Goal: Task Accomplishment & Management: Use online tool/utility

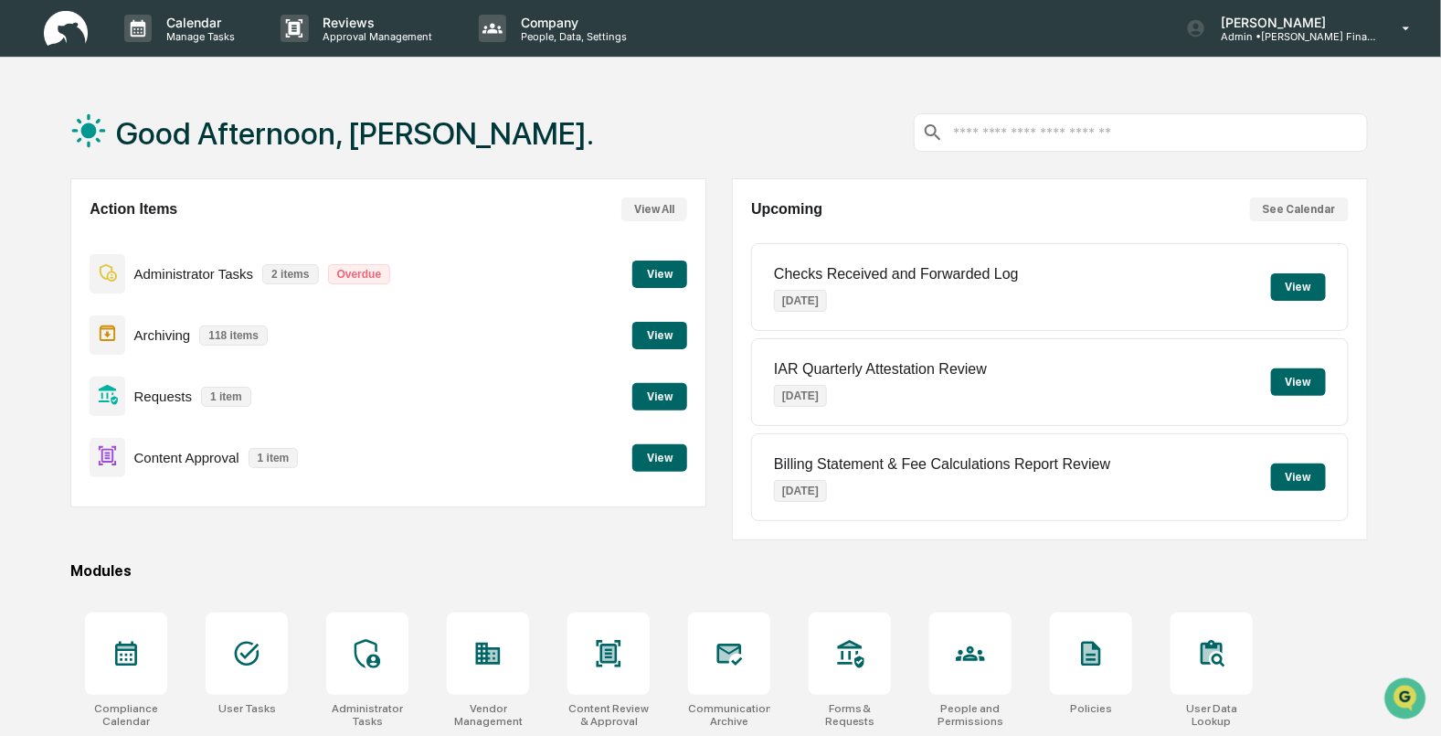
click at [655, 266] on button "View" at bounding box center [659, 273] width 55 height 27
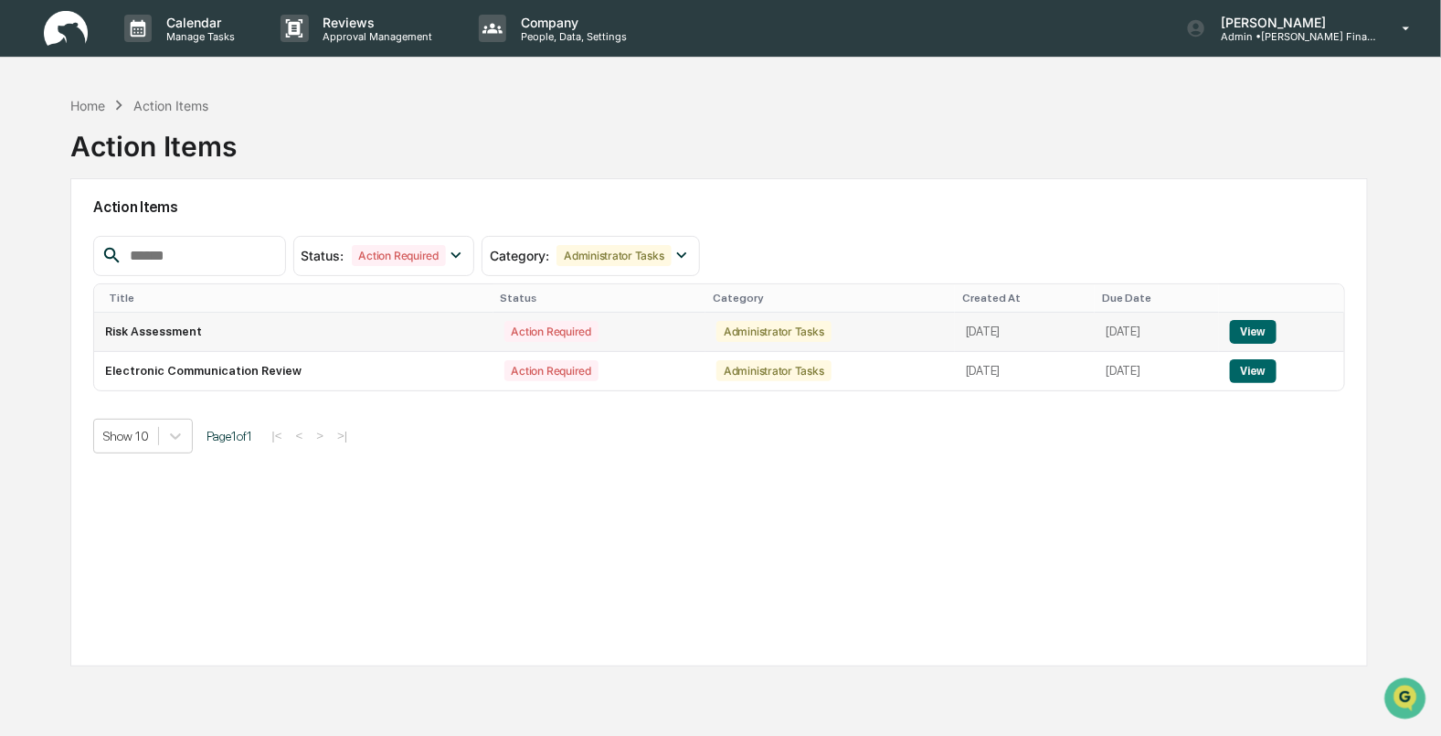
click at [1264, 327] on button "View" at bounding box center [1253, 332] width 47 height 24
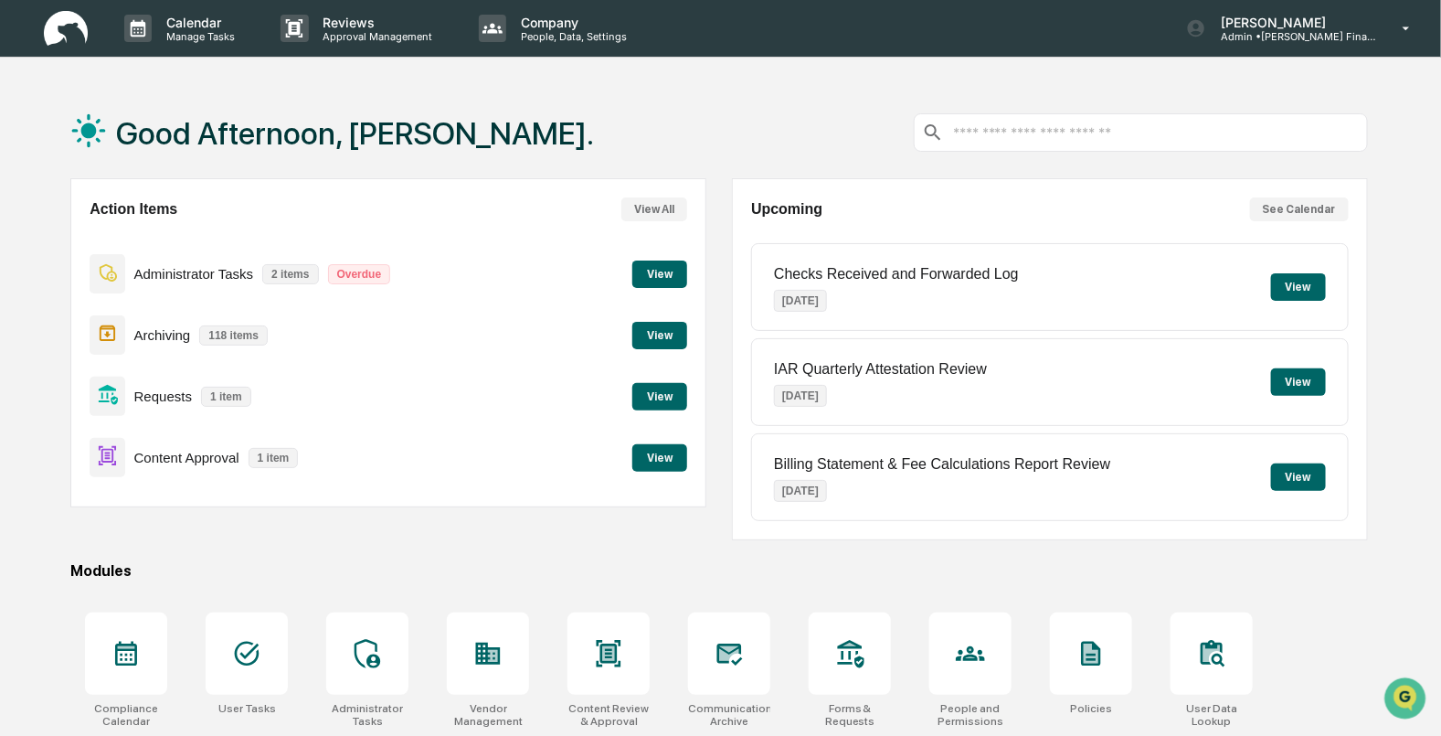
click at [187, 261] on div "Administrator Tasks 2 items Overdue" at bounding box center [245, 273] width 310 height 43
click at [205, 274] on p "Administrator Tasks" at bounding box center [194, 274] width 120 height 16
click at [661, 274] on button "View" at bounding box center [659, 273] width 55 height 27
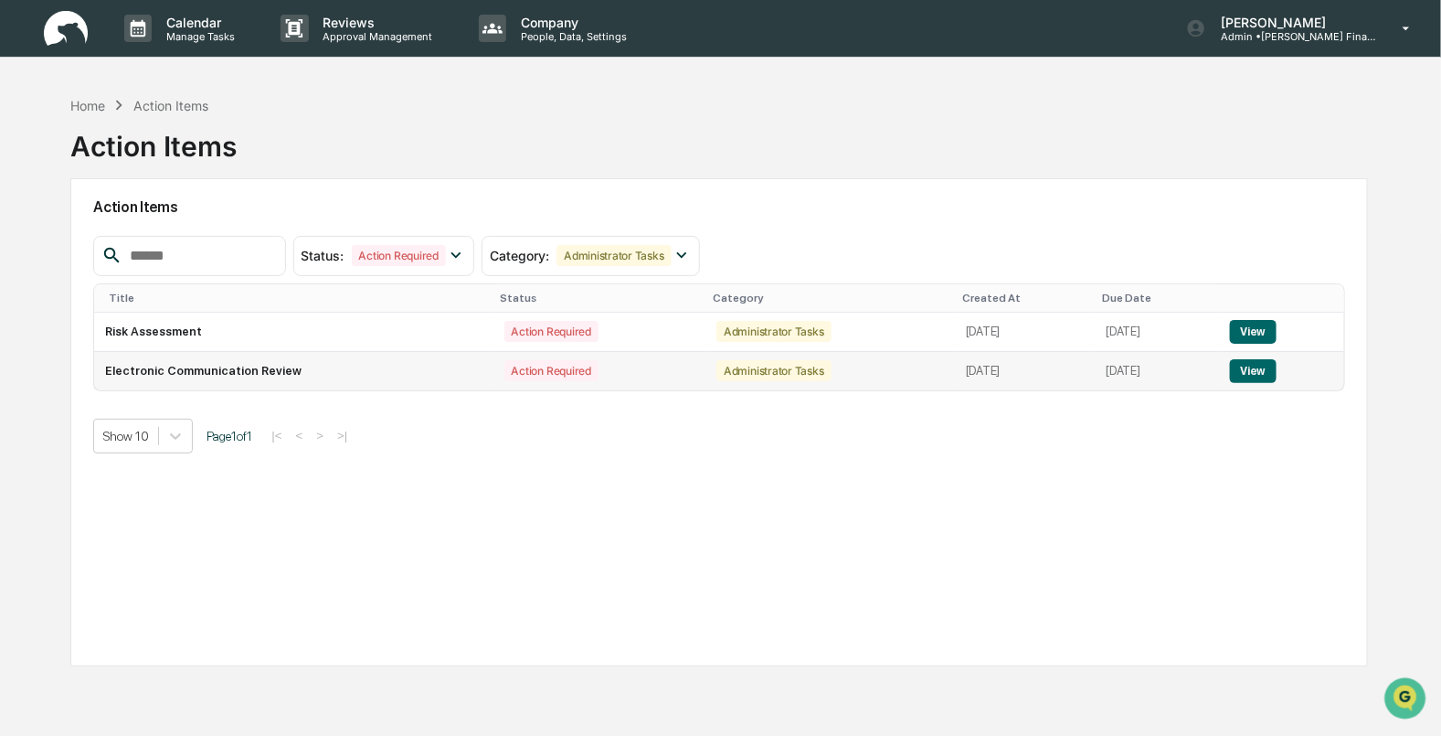
click at [1248, 370] on button "View" at bounding box center [1253, 371] width 47 height 24
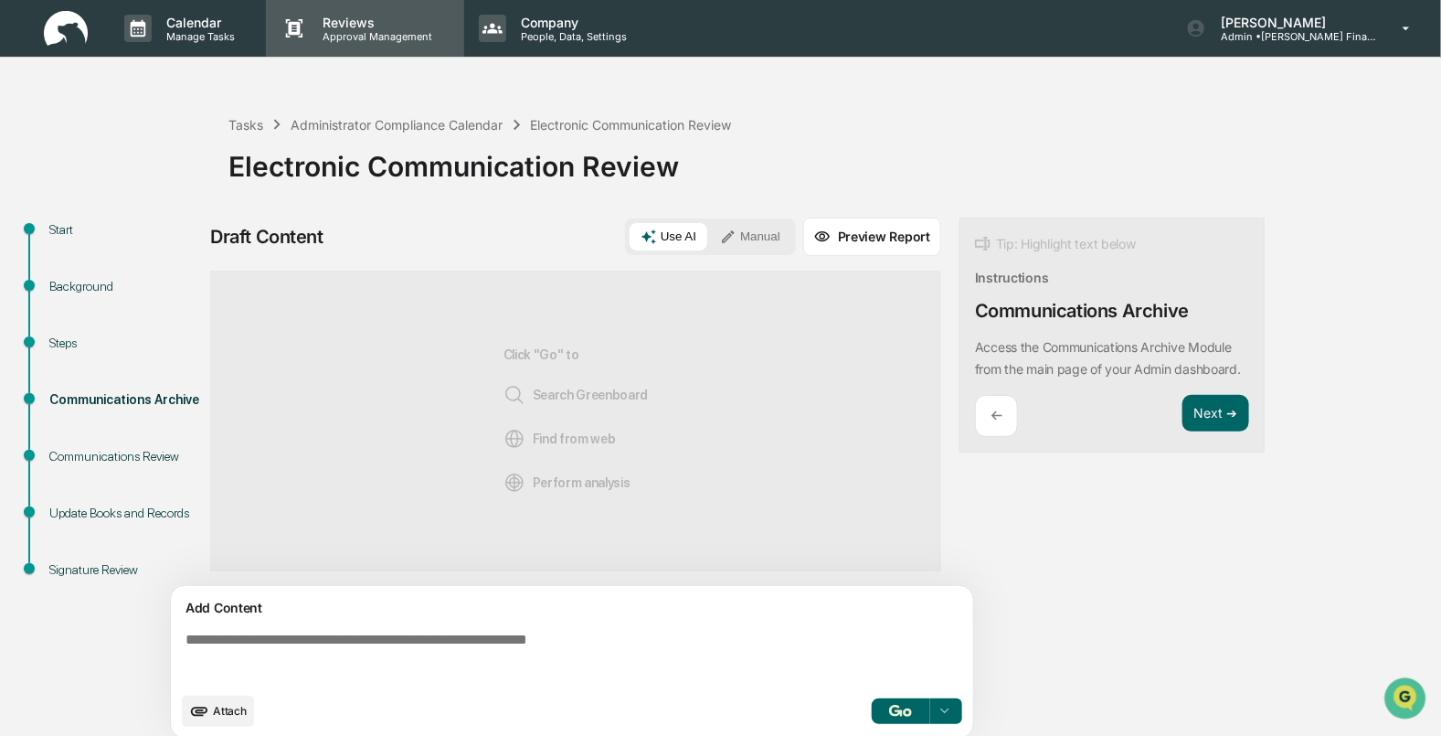
click at [343, 46] on div "Reviews Approval Management" at bounding box center [364, 28] width 197 height 57
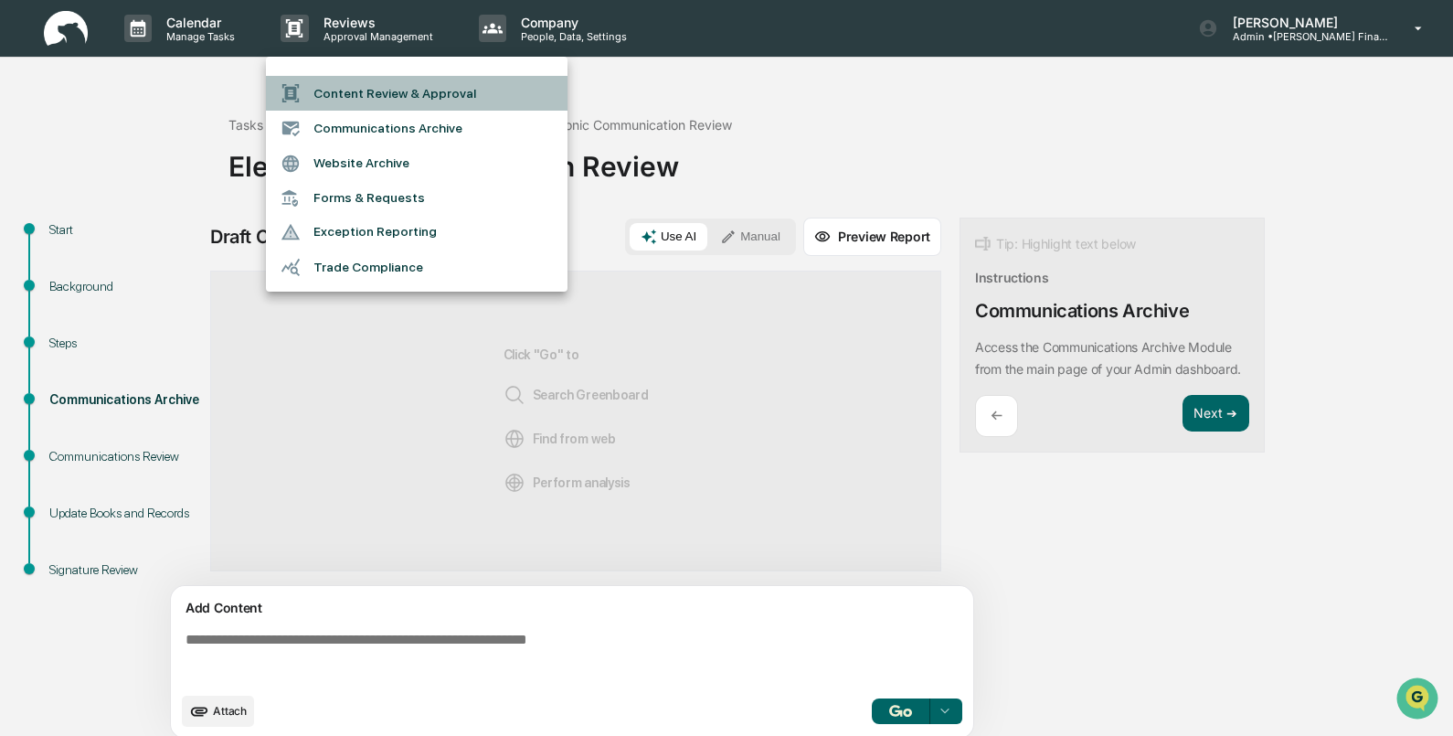
click at [345, 88] on li "Content Review & Approval" at bounding box center [417, 93] width 302 height 35
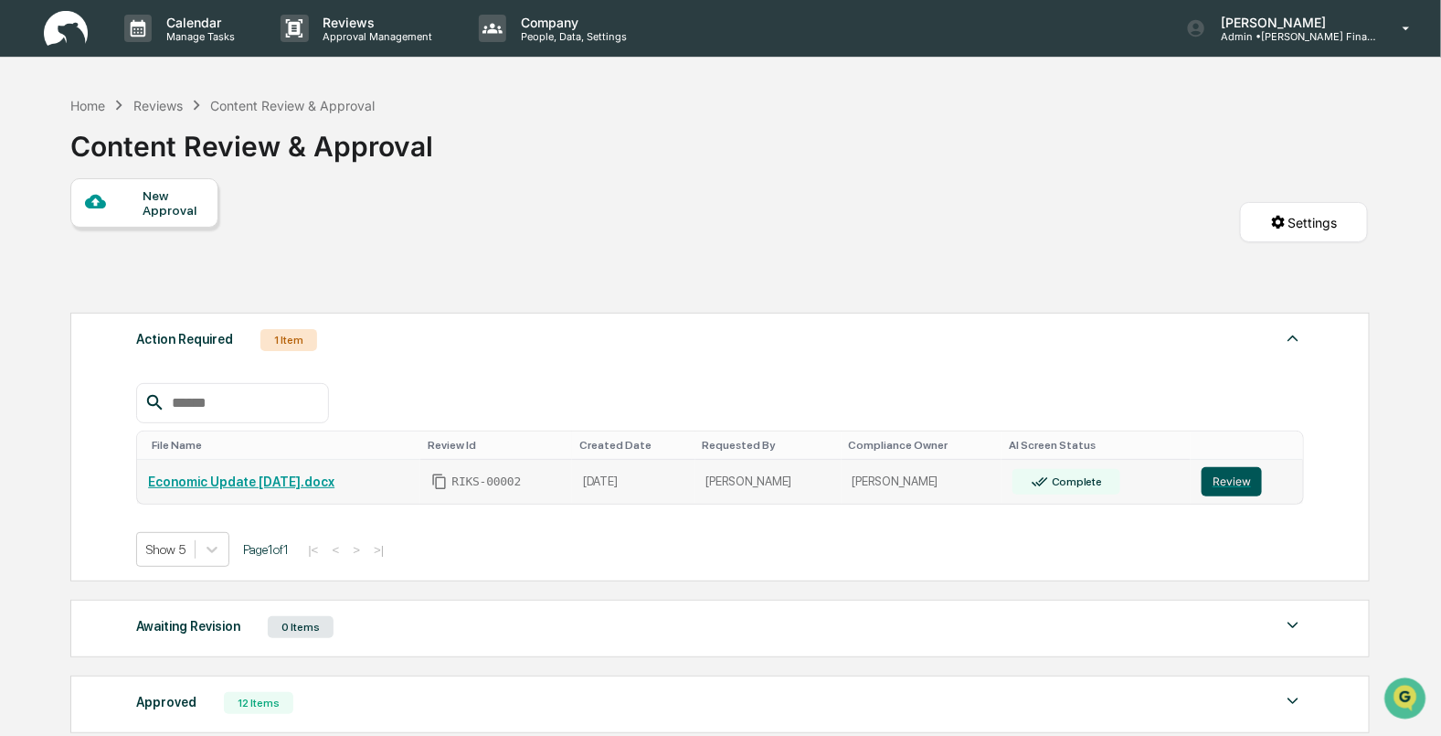
click at [1240, 487] on button "Review" at bounding box center [1232, 481] width 60 height 29
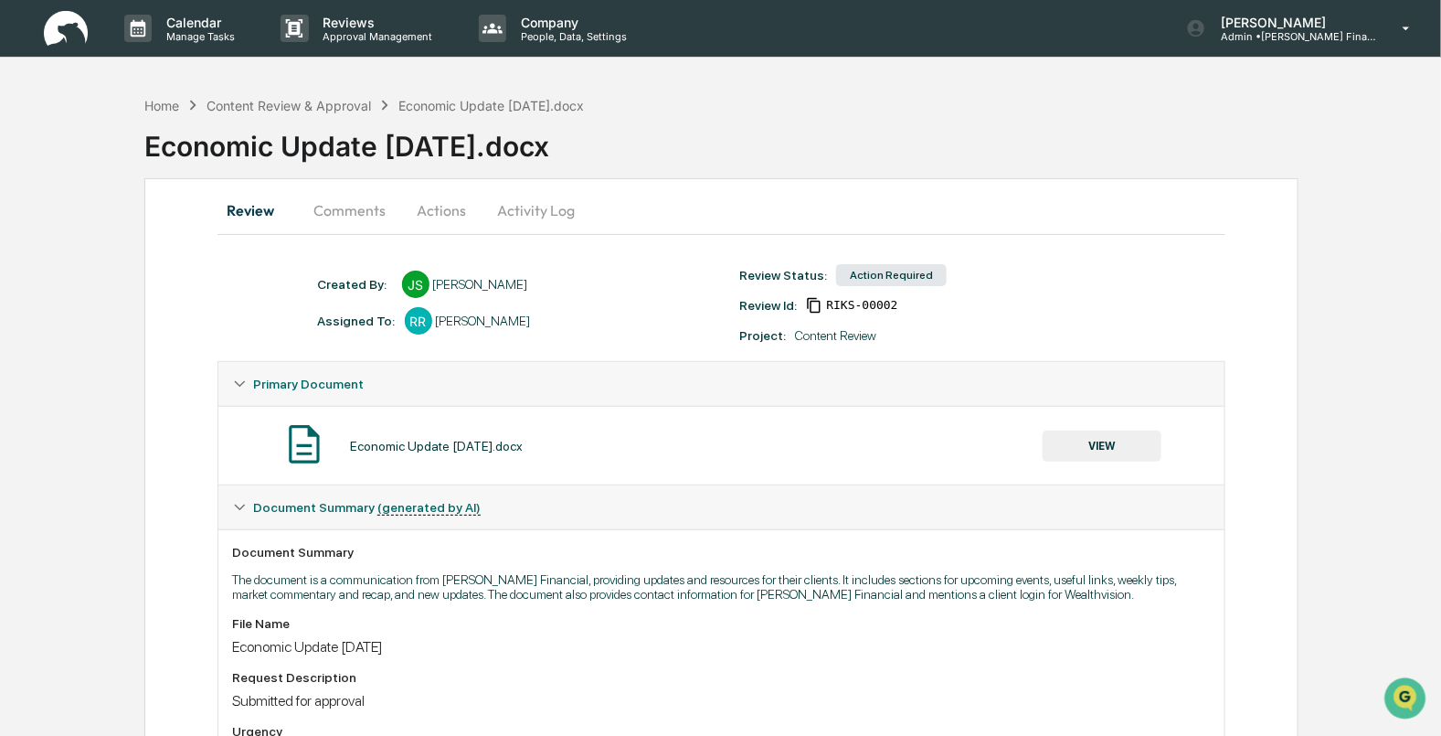
click at [1105, 430] on button "VIEW" at bounding box center [1102, 445] width 119 height 31
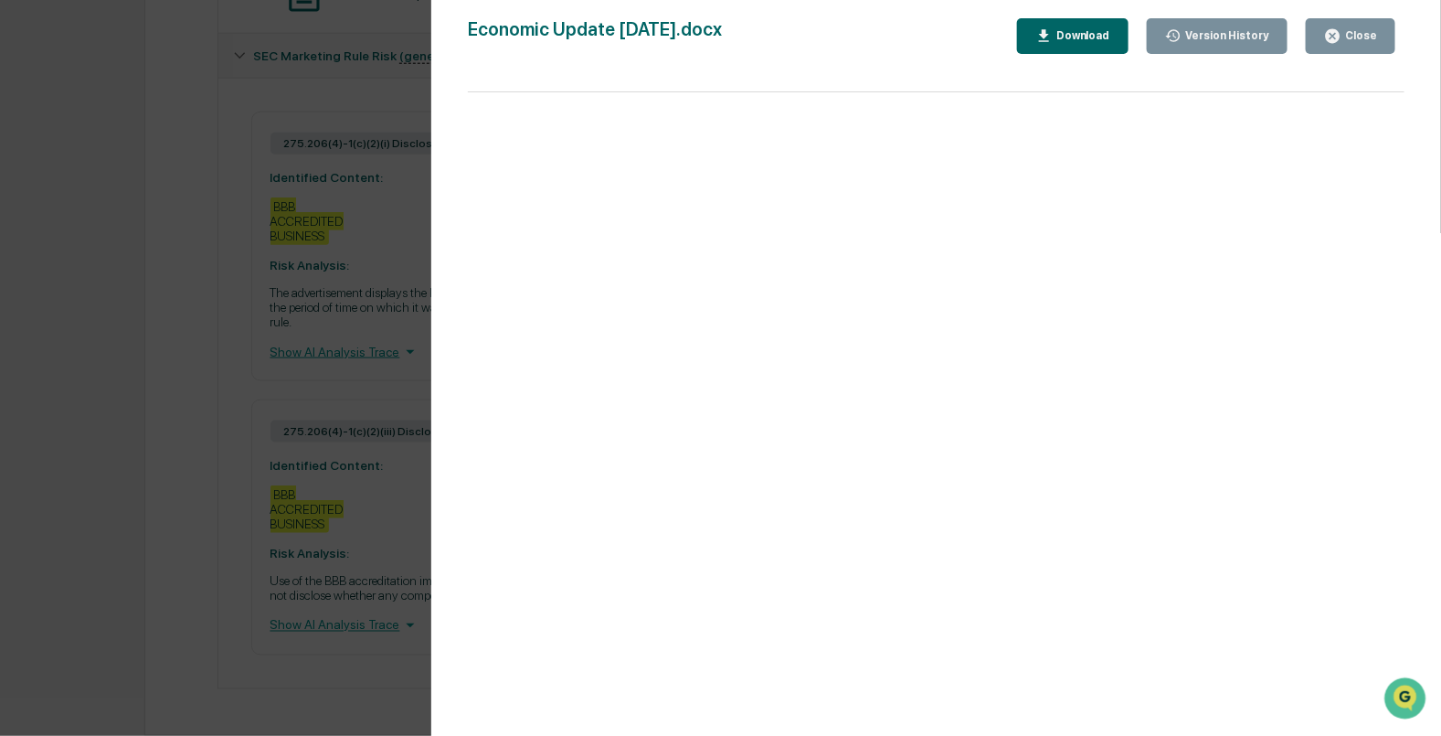
click at [1345, 48] on button "Close" at bounding box center [1351, 36] width 90 height 36
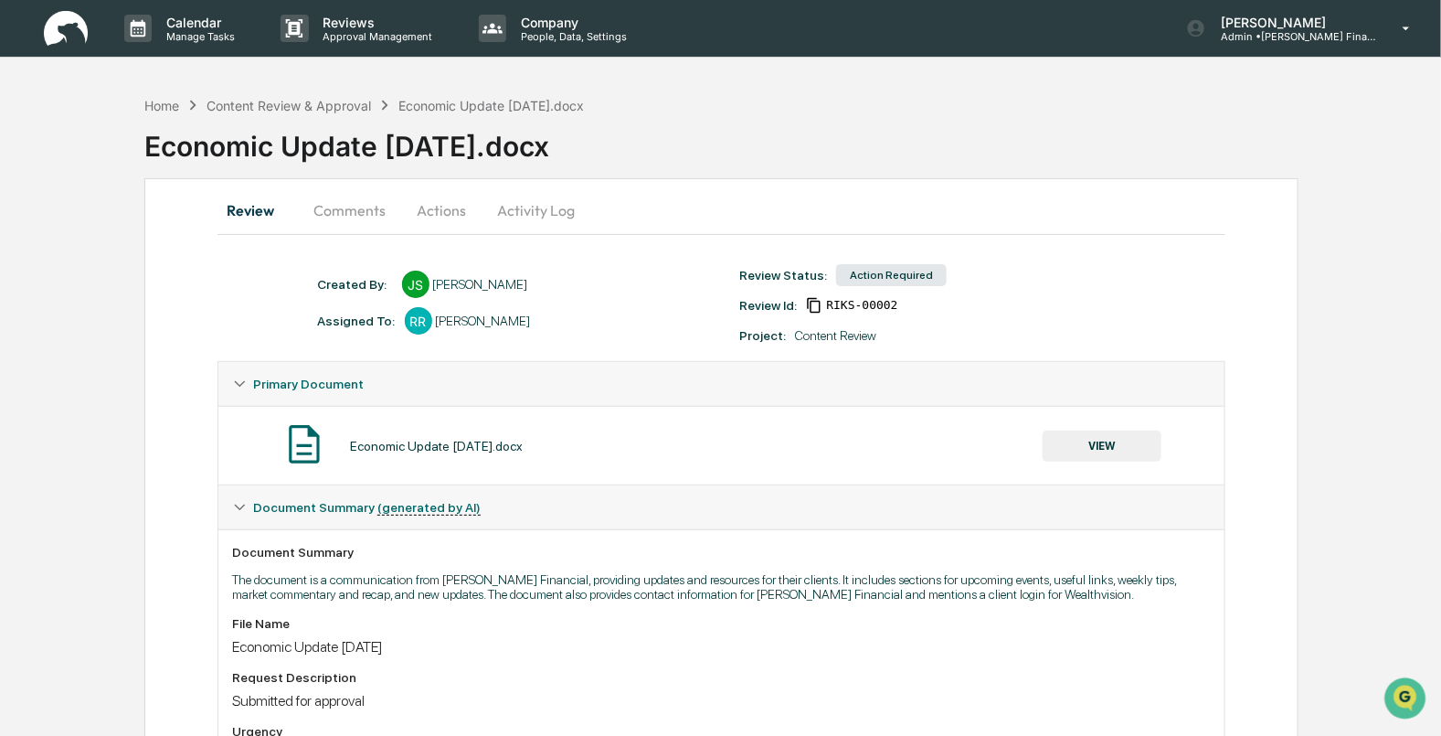
click at [441, 204] on button "Actions" at bounding box center [442, 210] width 82 height 44
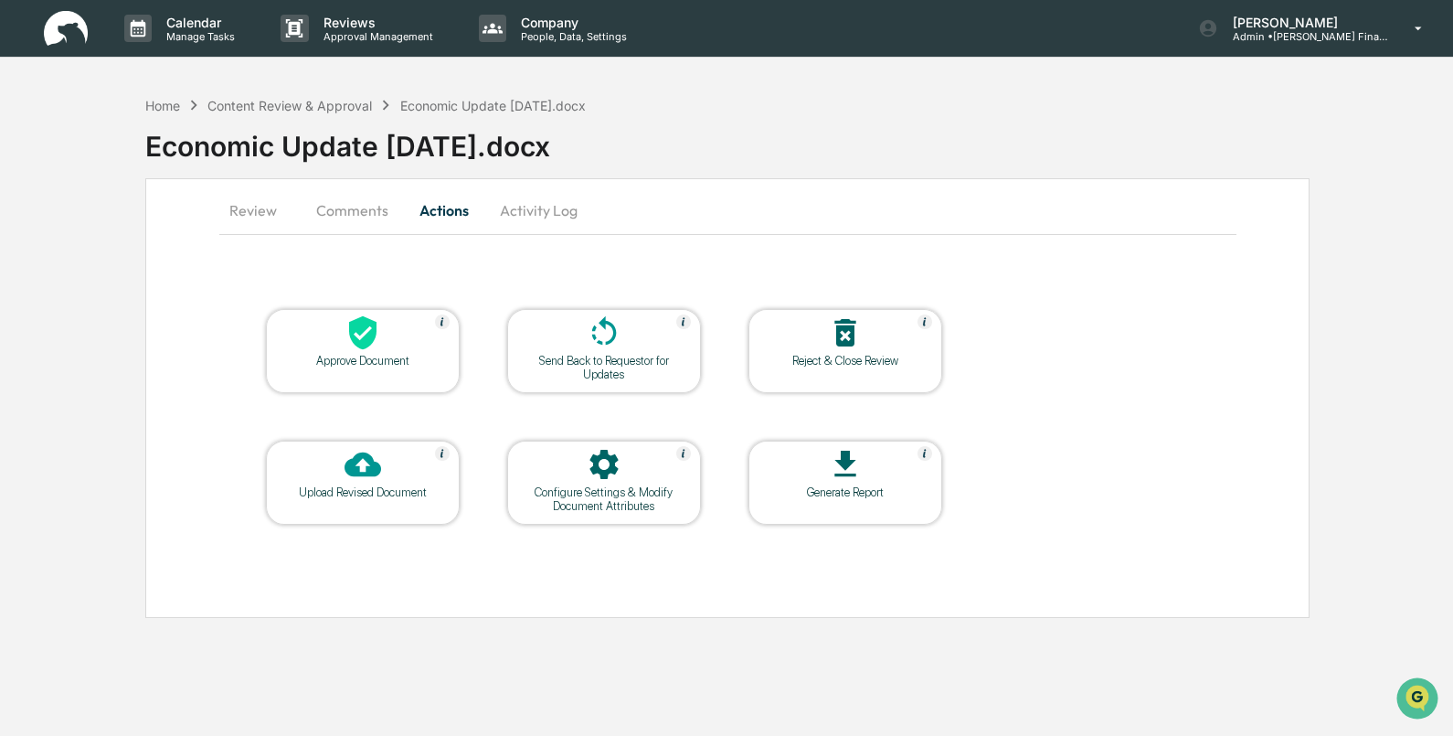
click at [370, 352] on div at bounding box center [362, 333] width 183 height 39
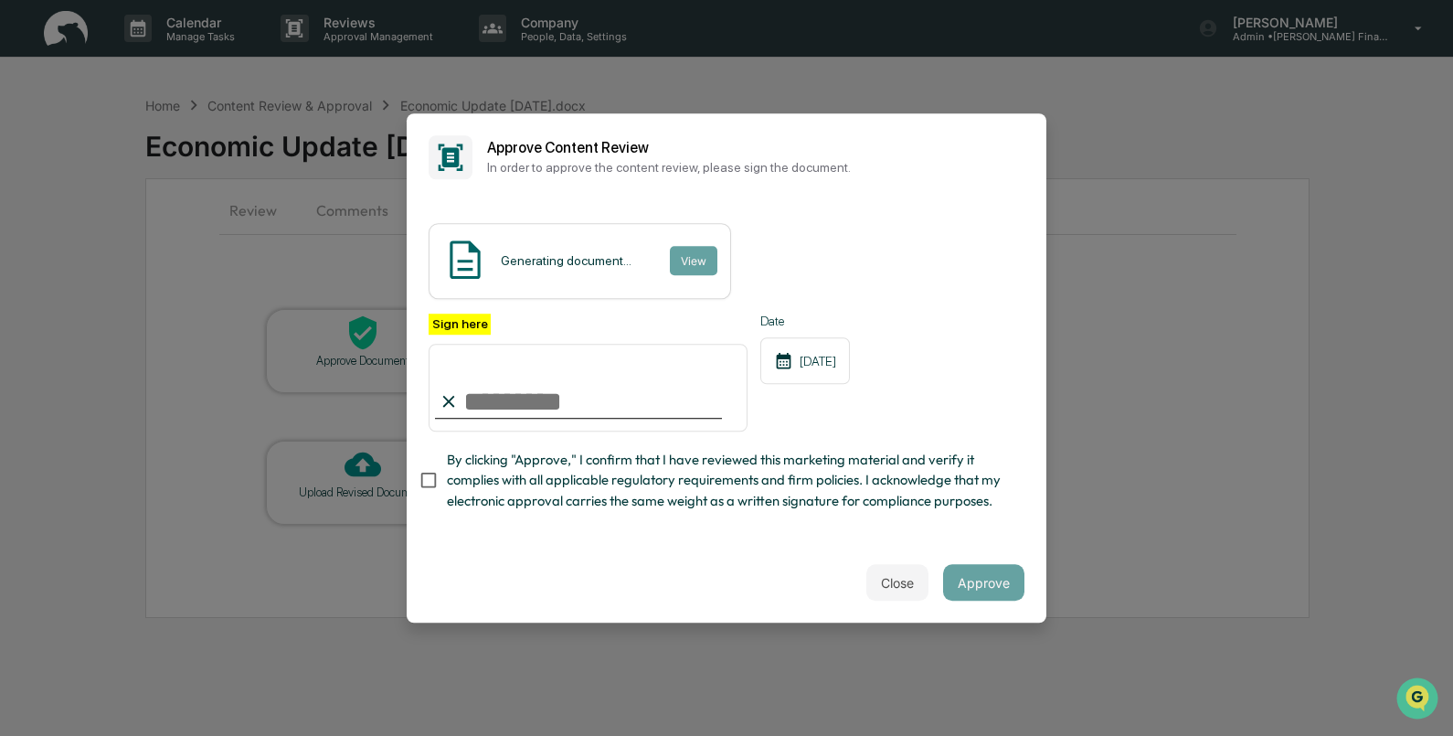
click at [508, 389] on input "Sign here" at bounding box center [588, 388] width 319 height 88
type input "**********"
click at [715, 227] on div "Generating document... View" at bounding box center [580, 261] width 302 height 76
click at [987, 588] on button "Approve" at bounding box center [983, 582] width 81 height 37
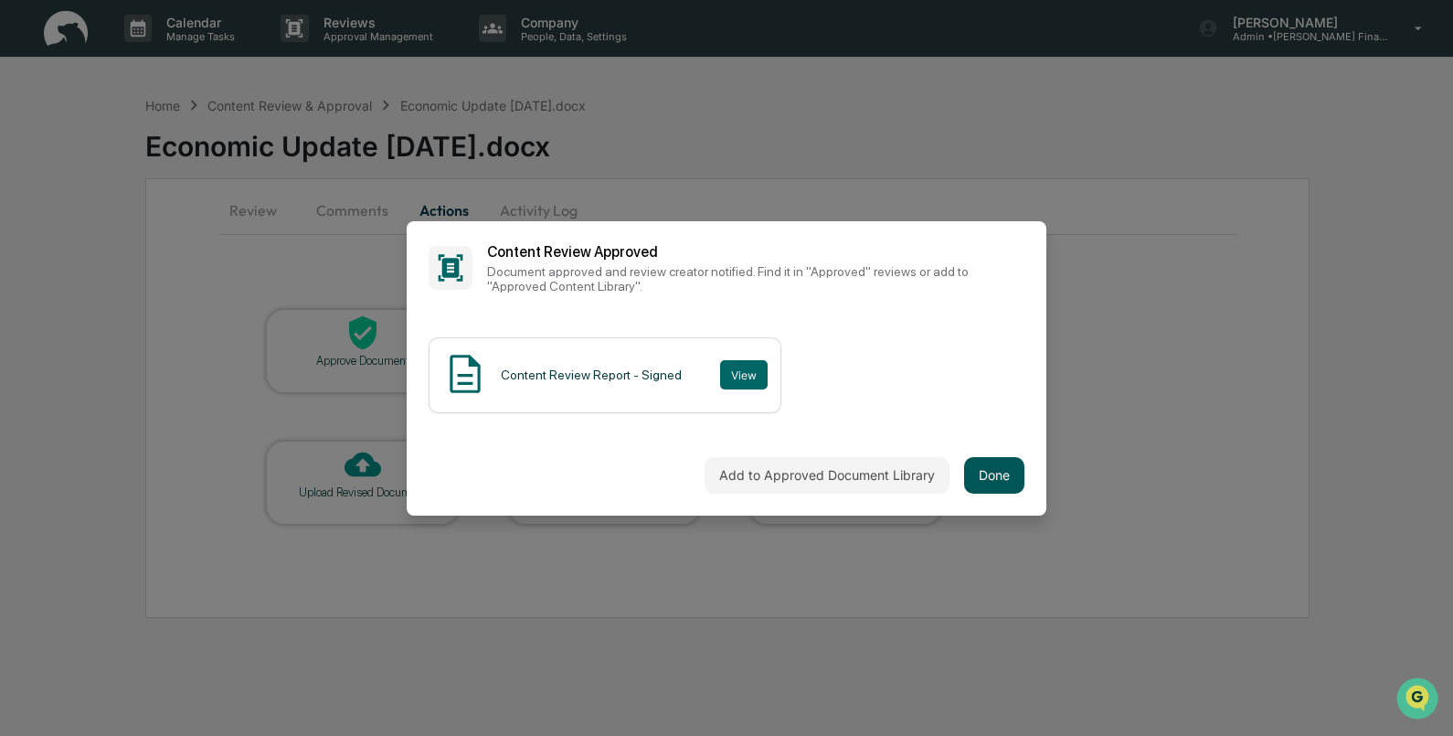
click at [994, 467] on button "Done" at bounding box center [994, 475] width 60 height 37
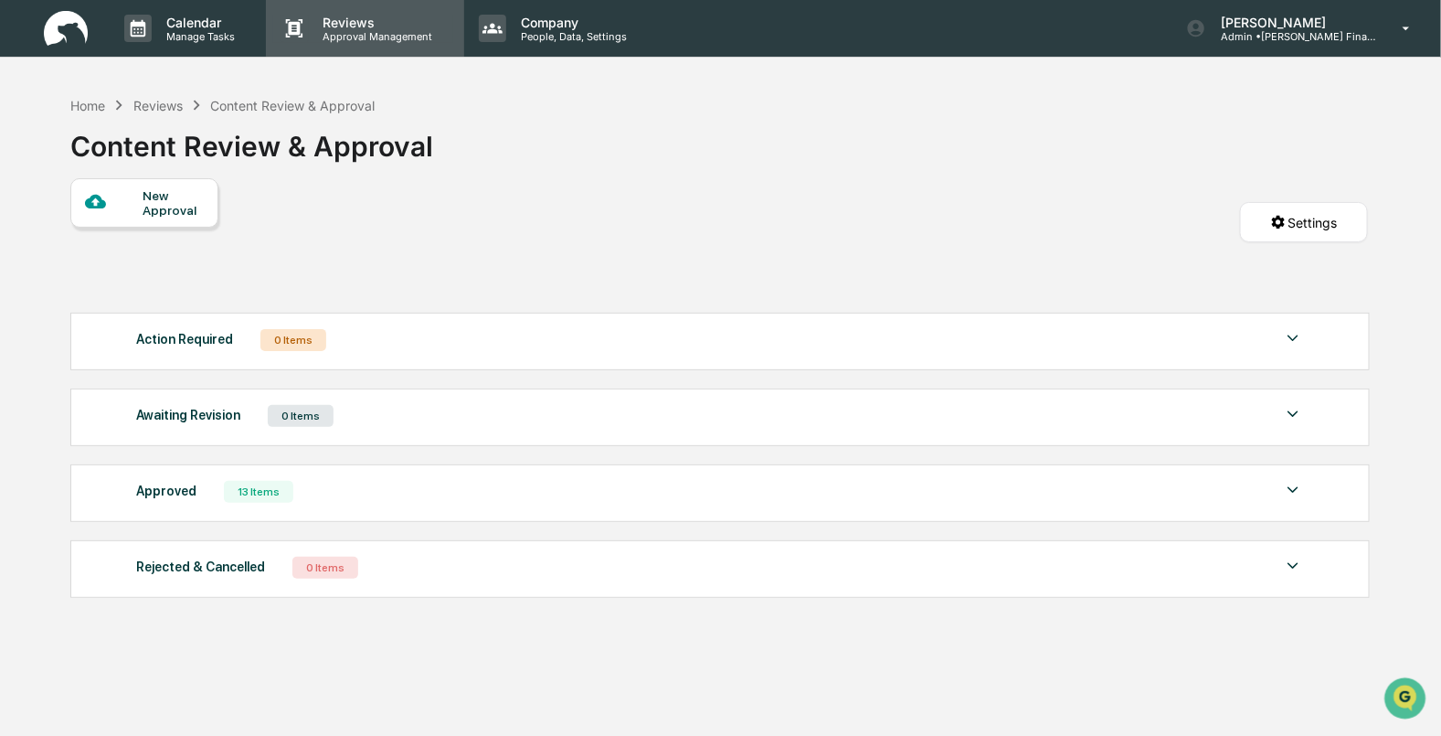
click at [364, 32] on p "Approval Management" at bounding box center [375, 36] width 133 height 13
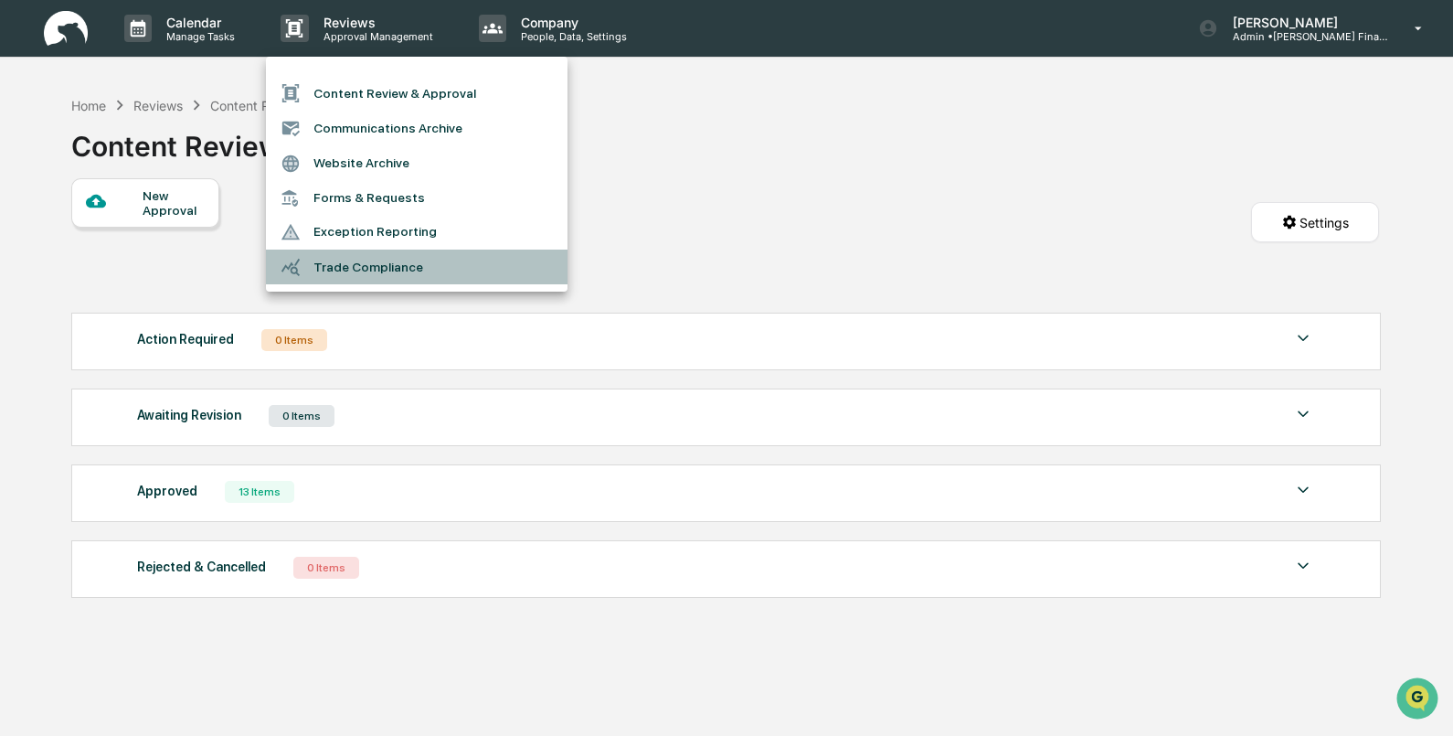
click at [385, 265] on li "Trade Compliance" at bounding box center [417, 266] width 302 height 35
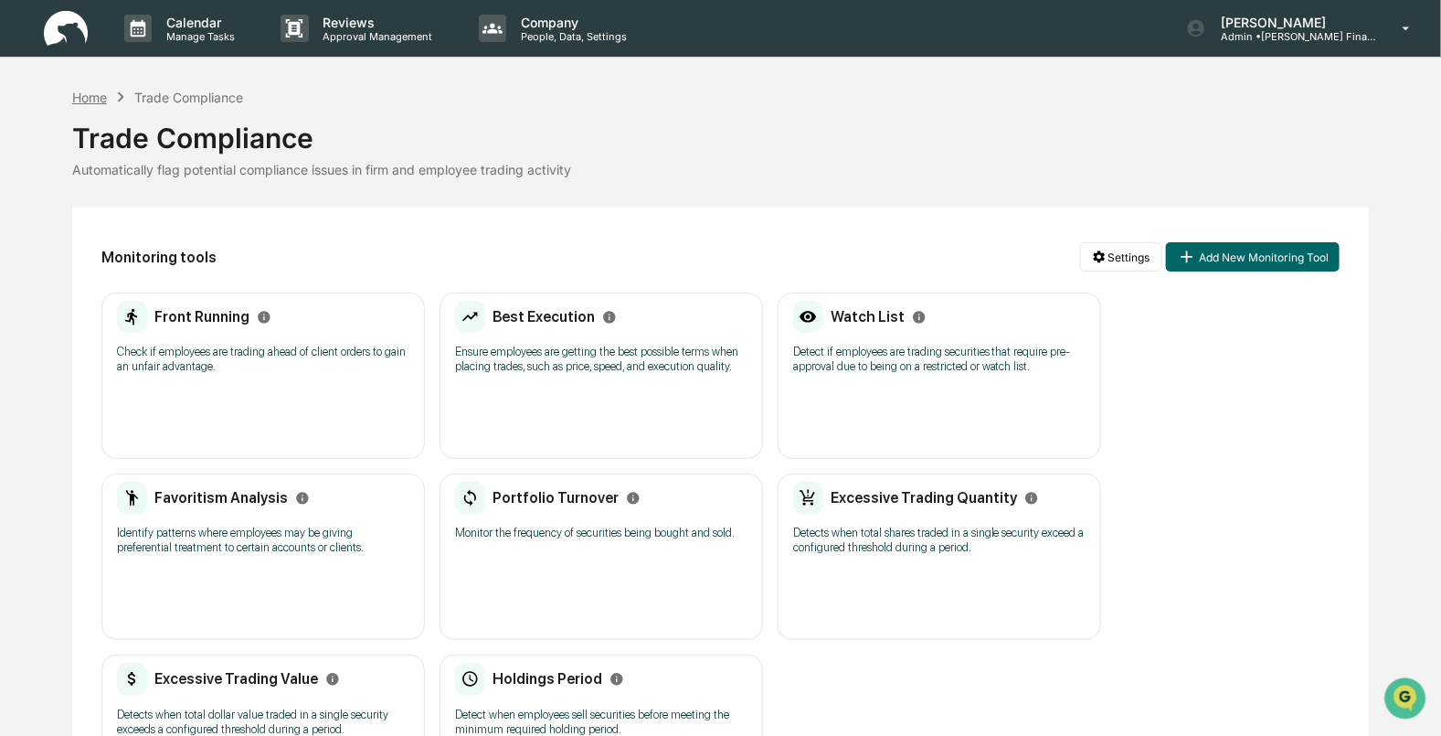
click at [98, 101] on div "Home" at bounding box center [89, 98] width 35 height 16
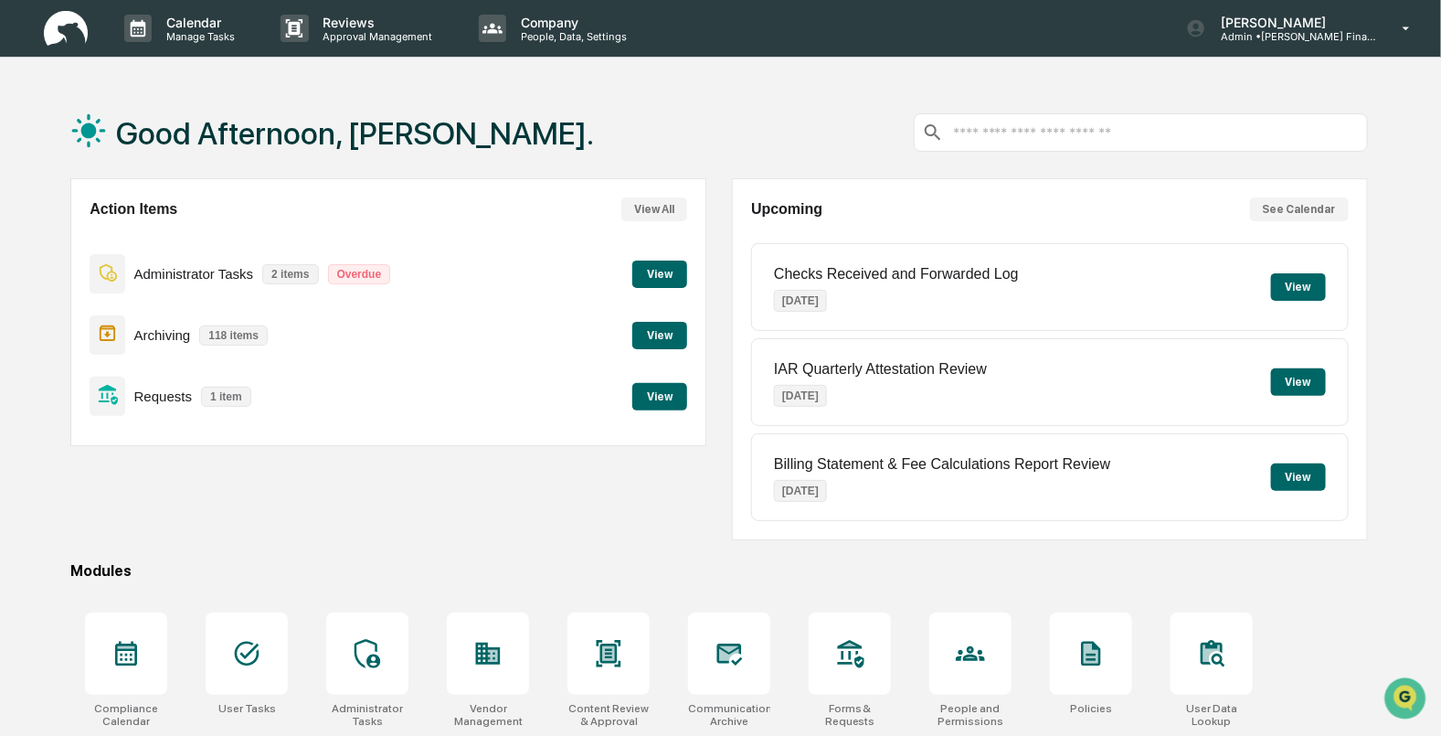
click at [667, 393] on button "View" at bounding box center [659, 396] width 55 height 27
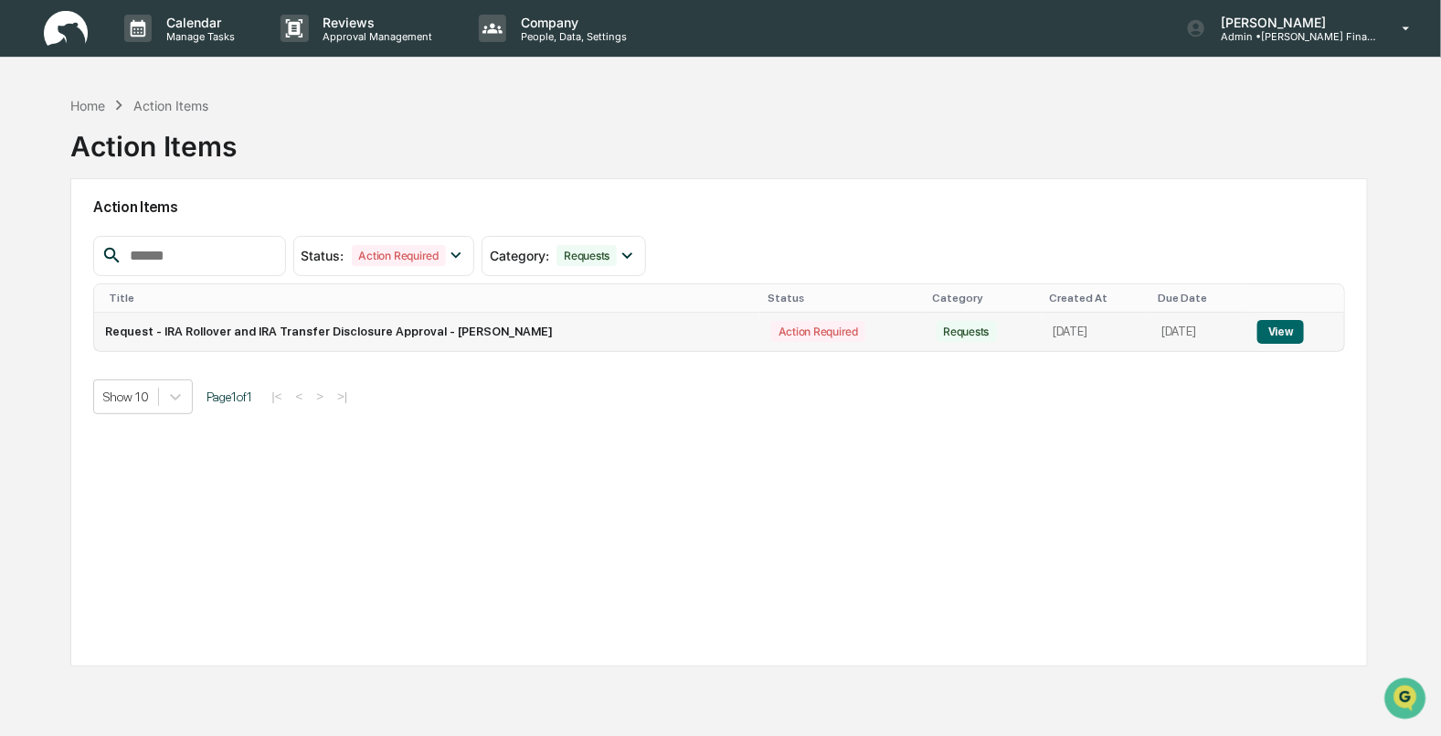
click at [1278, 328] on button "View" at bounding box center [1280, 332] width 47 height 24
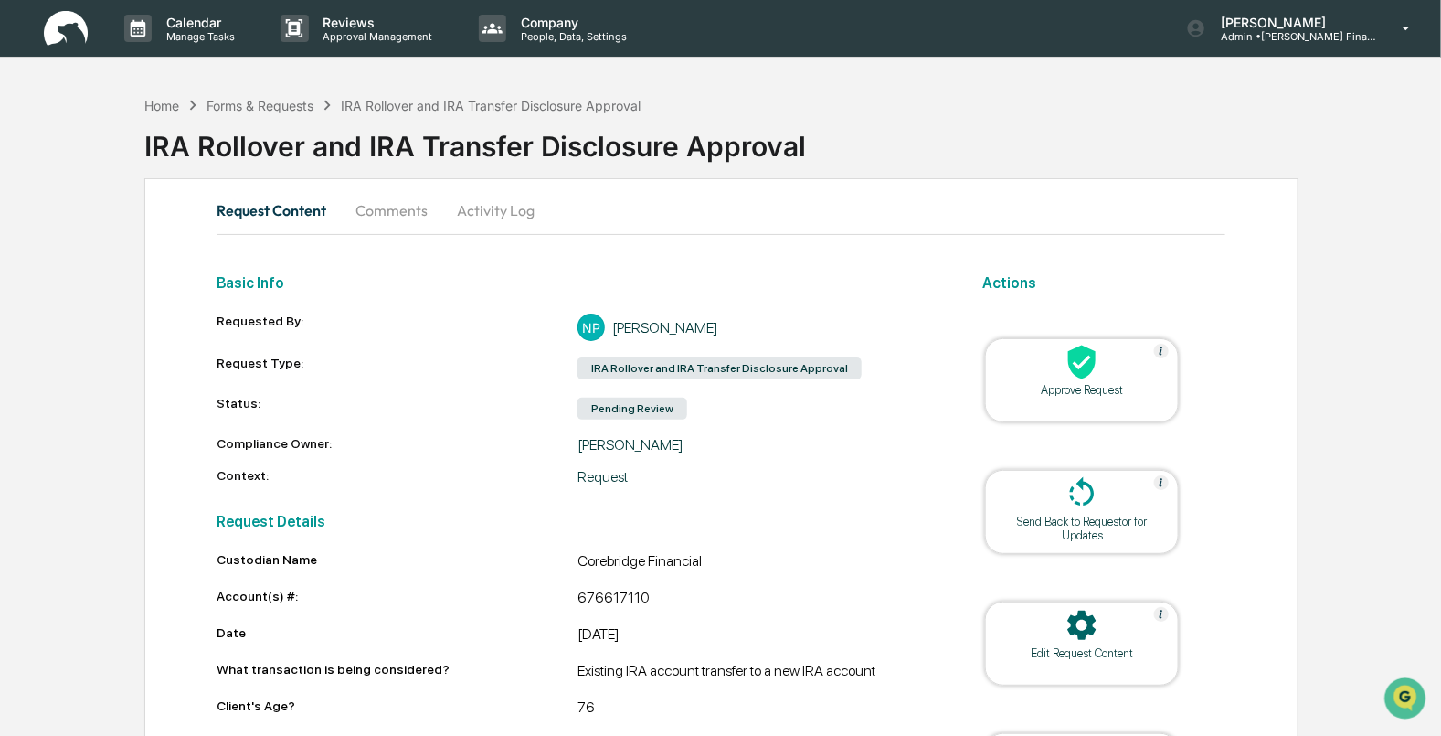
click at [1078, 373] on icon at bounding box center [1081, 362] width 27 height 34
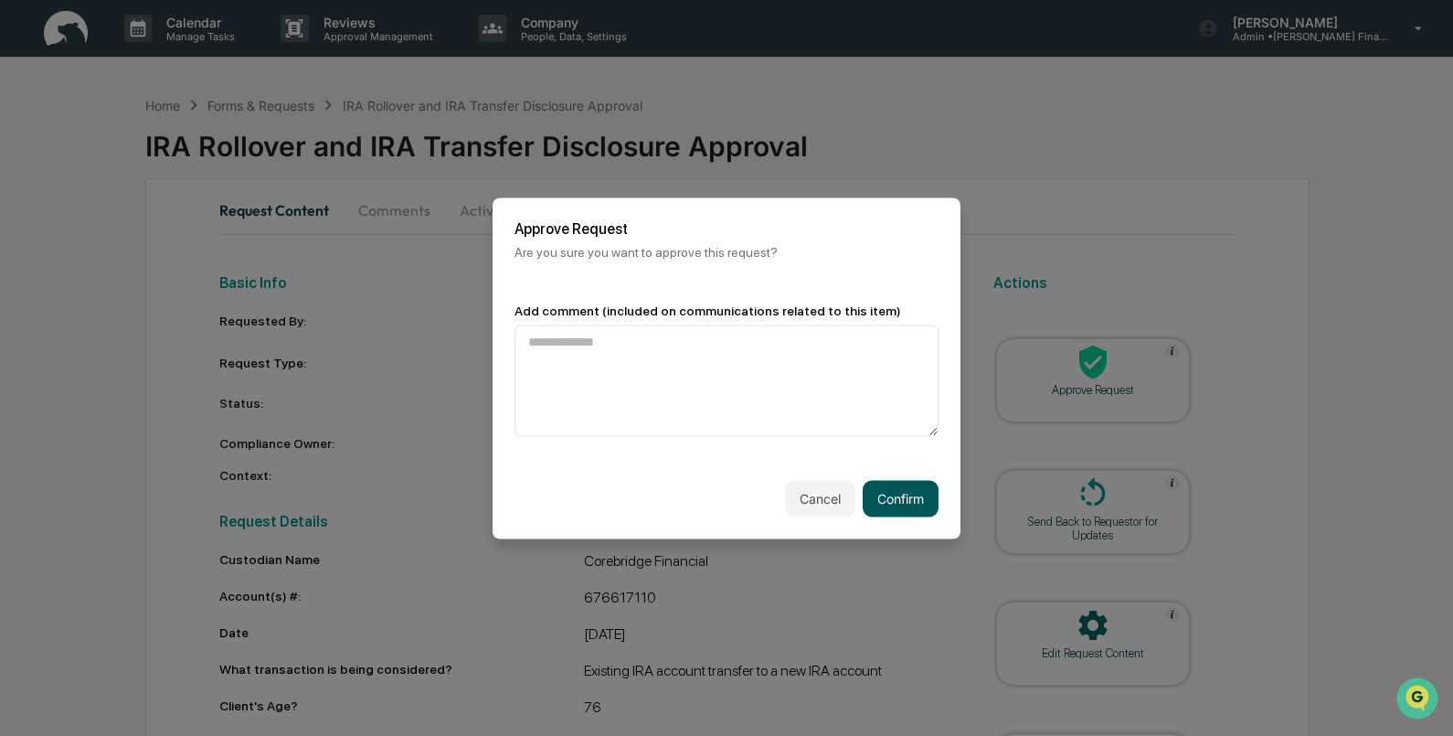
click at [894, 503] on button "Confirm" at bounding box center [901, 498] width 76 height 37
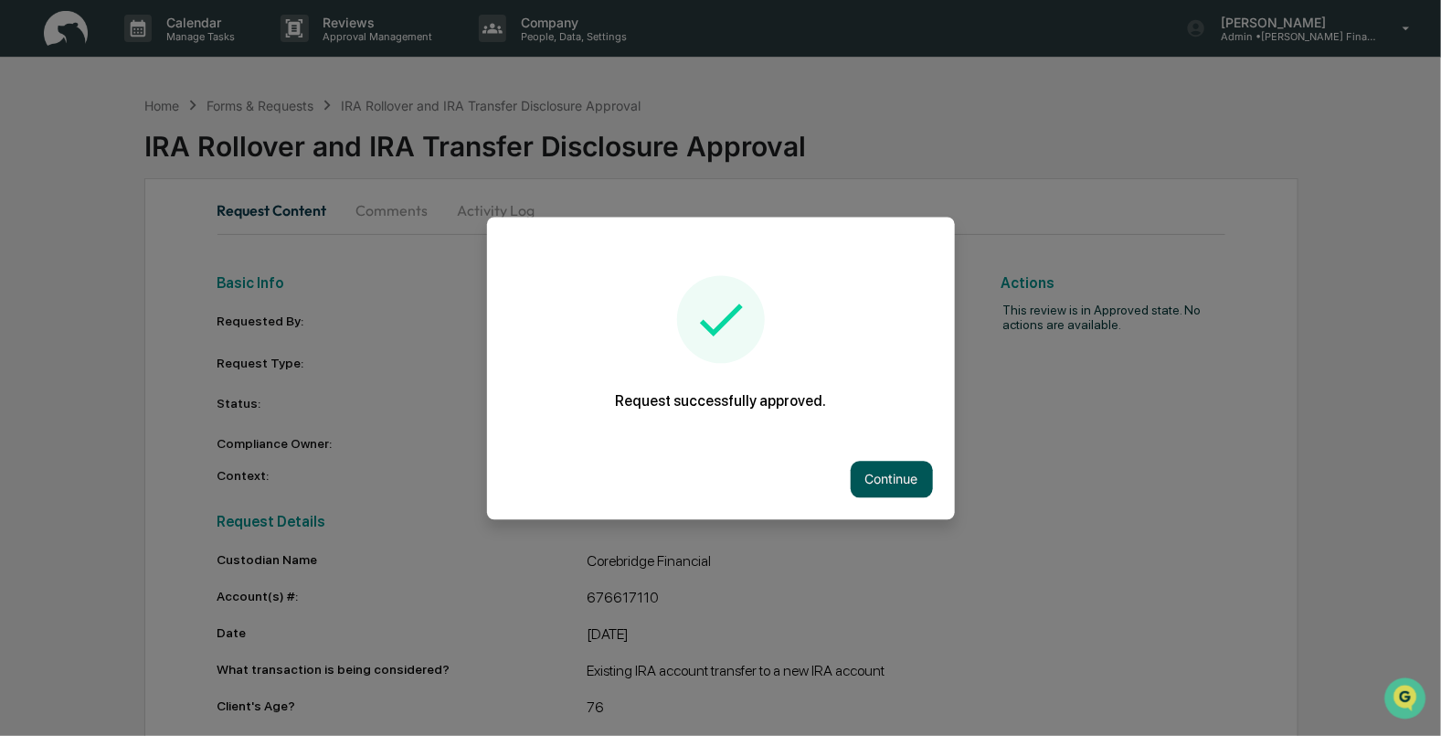
click at [856, 461] on button "Continue" at bounding box center [892, 479] width 82 height 37
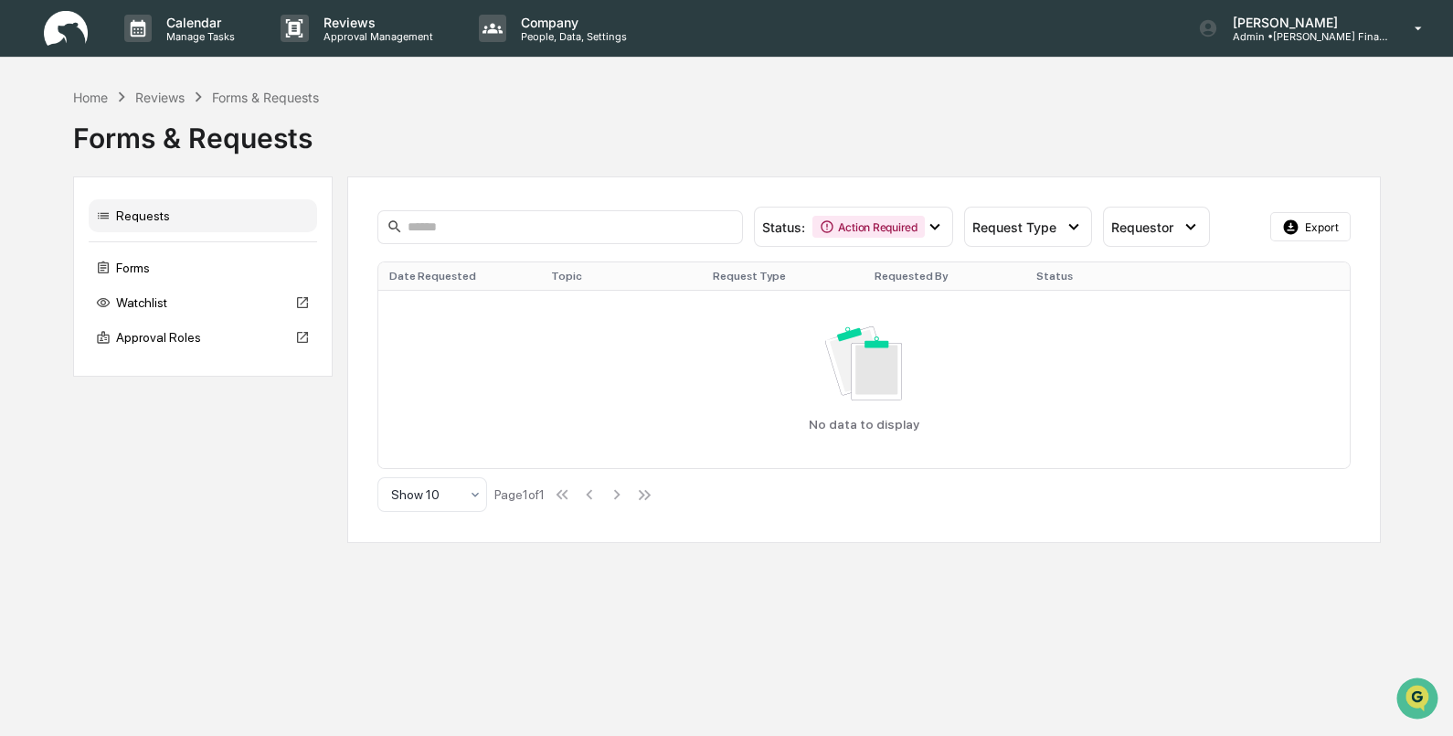
click at [67, 18] on img at bounding box center [66, 29] width 44 height 36
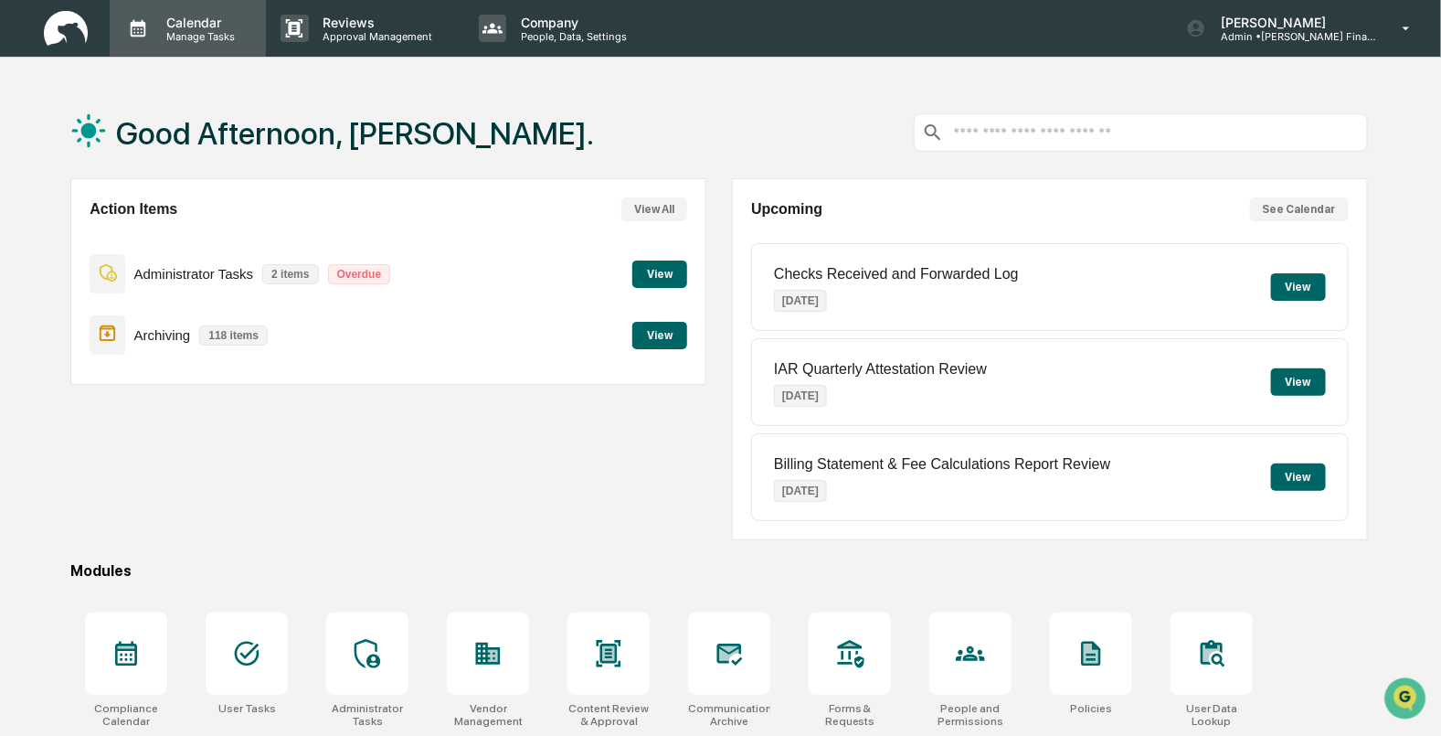
click at [206, 15] on p "Calendar" at bounding box center [198, 23] width 92 height 16
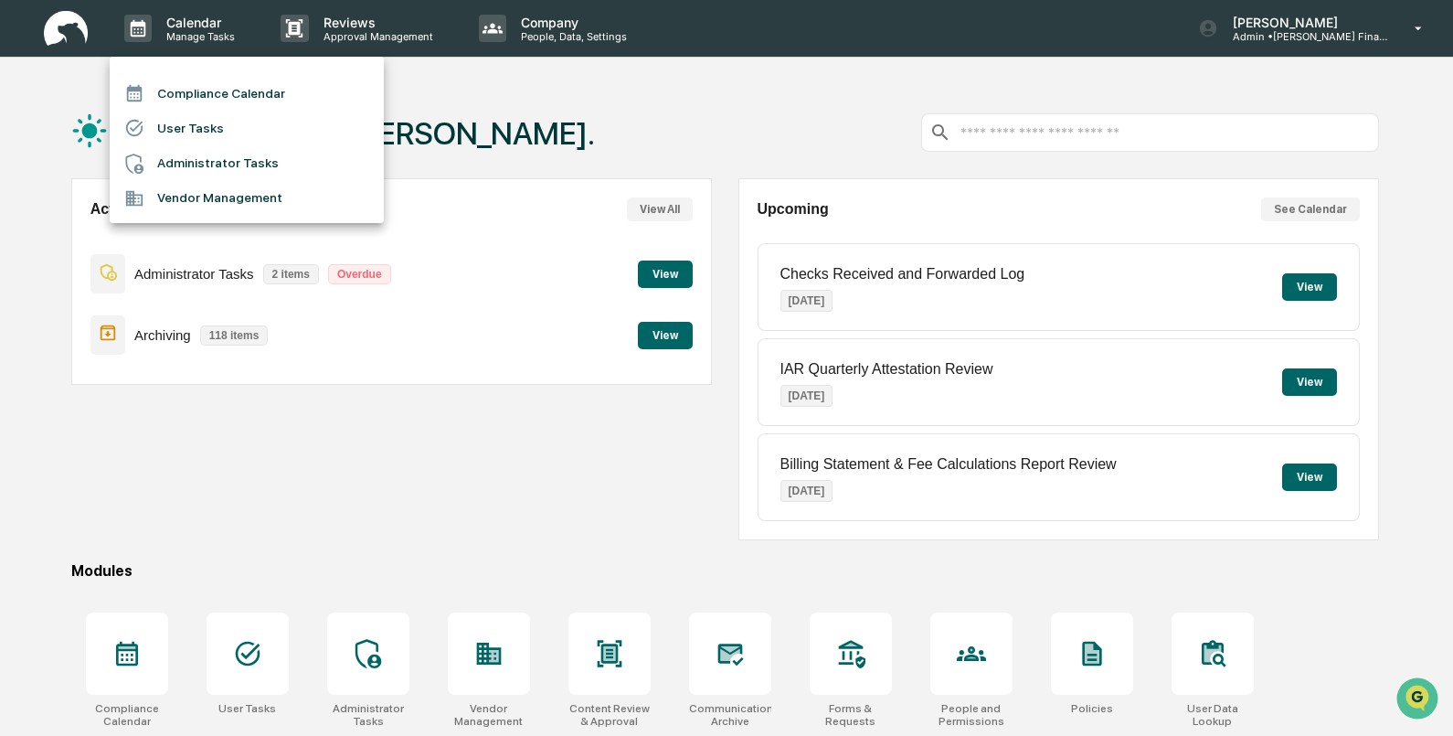
click at [206, 76] on li "Compliance Calendar" at bounding box center [247, 93] width 274 height 35
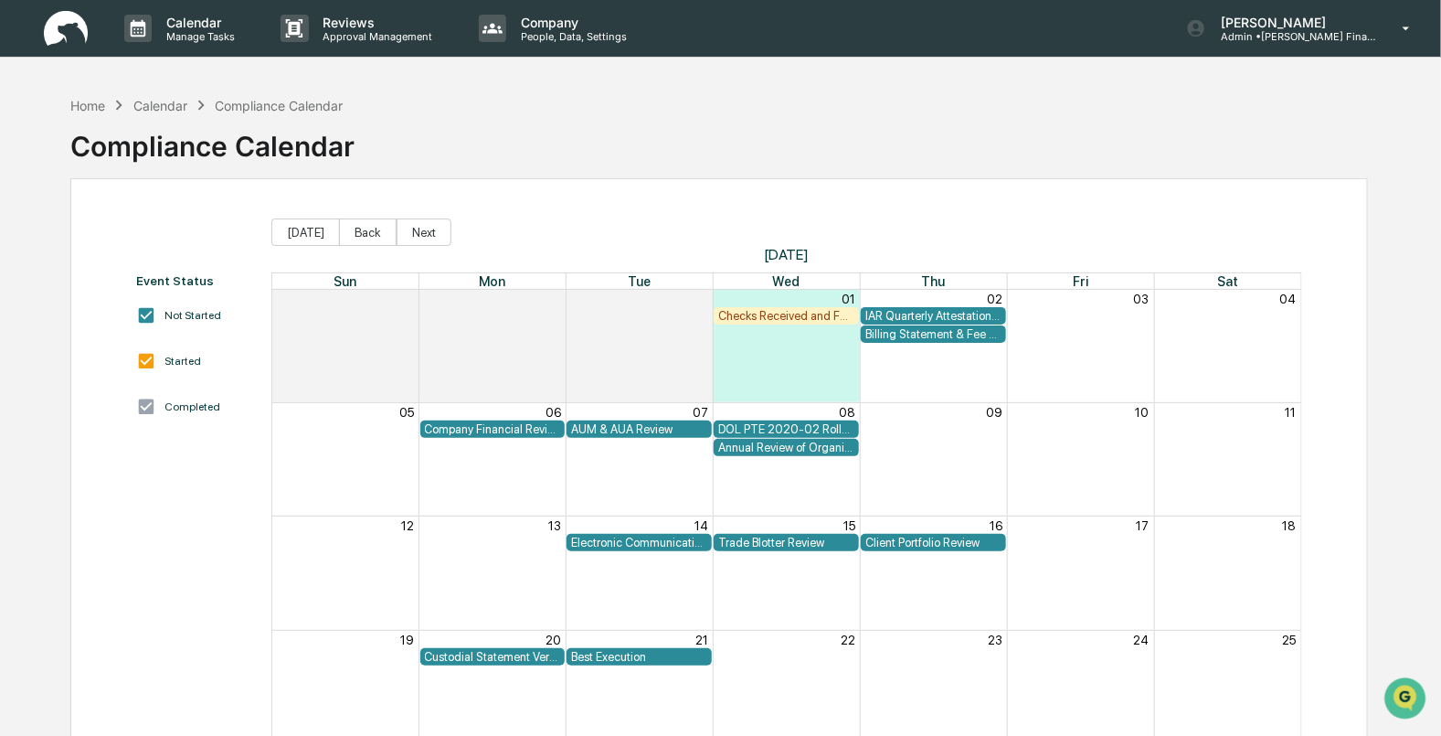
scroll to position [113, 0]
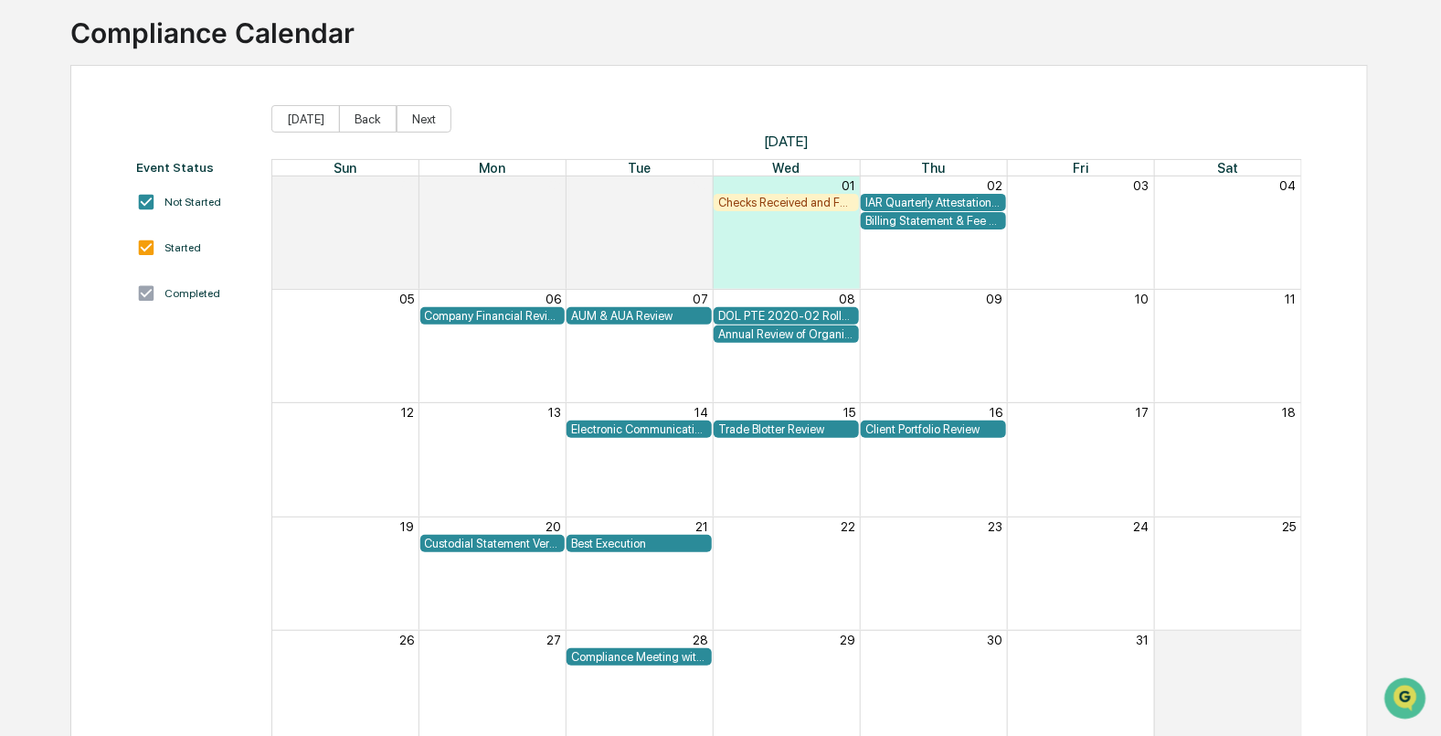
click at [608, 536] on div "Best Execution" at bounding box center [639, 543] width 136 height 14
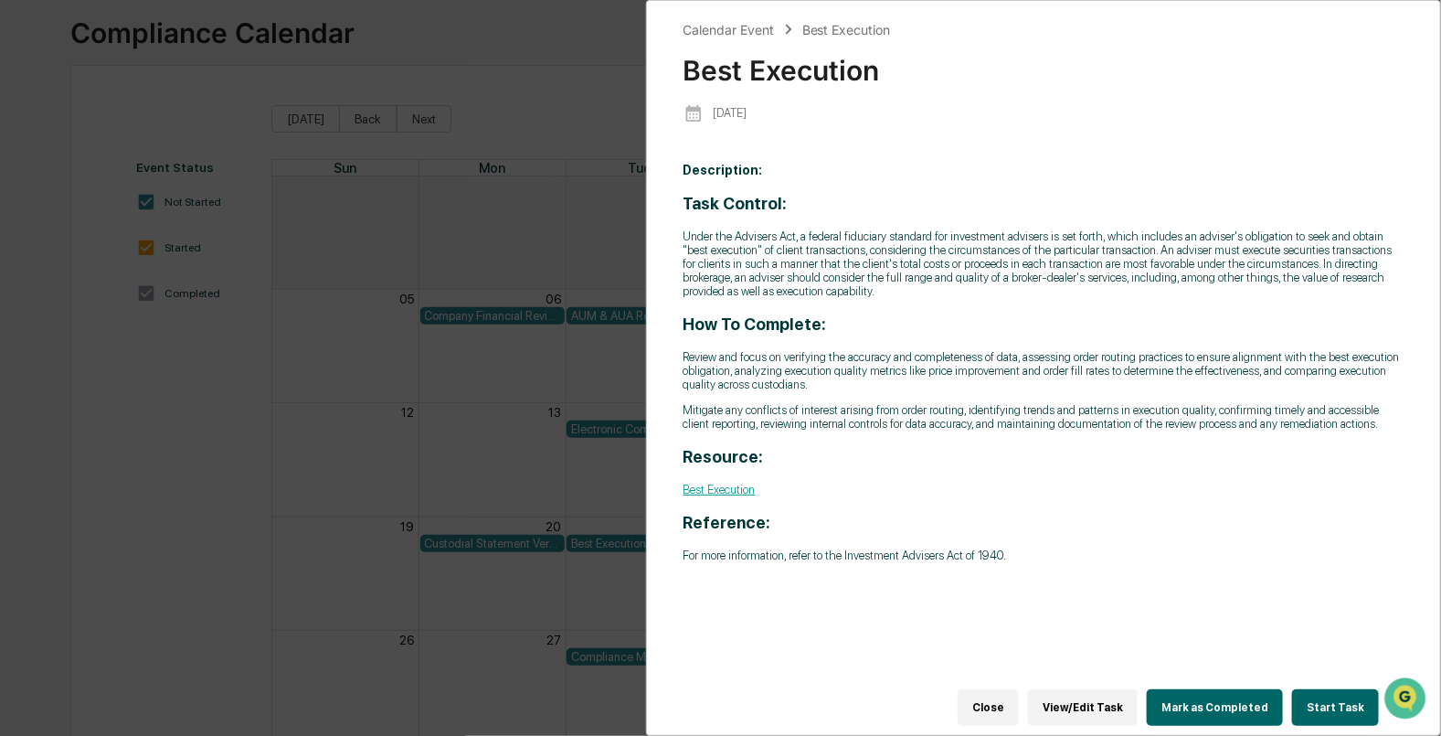
click at [1329, 699] on button "Start Task" at bounding box center [1335, 707] width 87 height 37
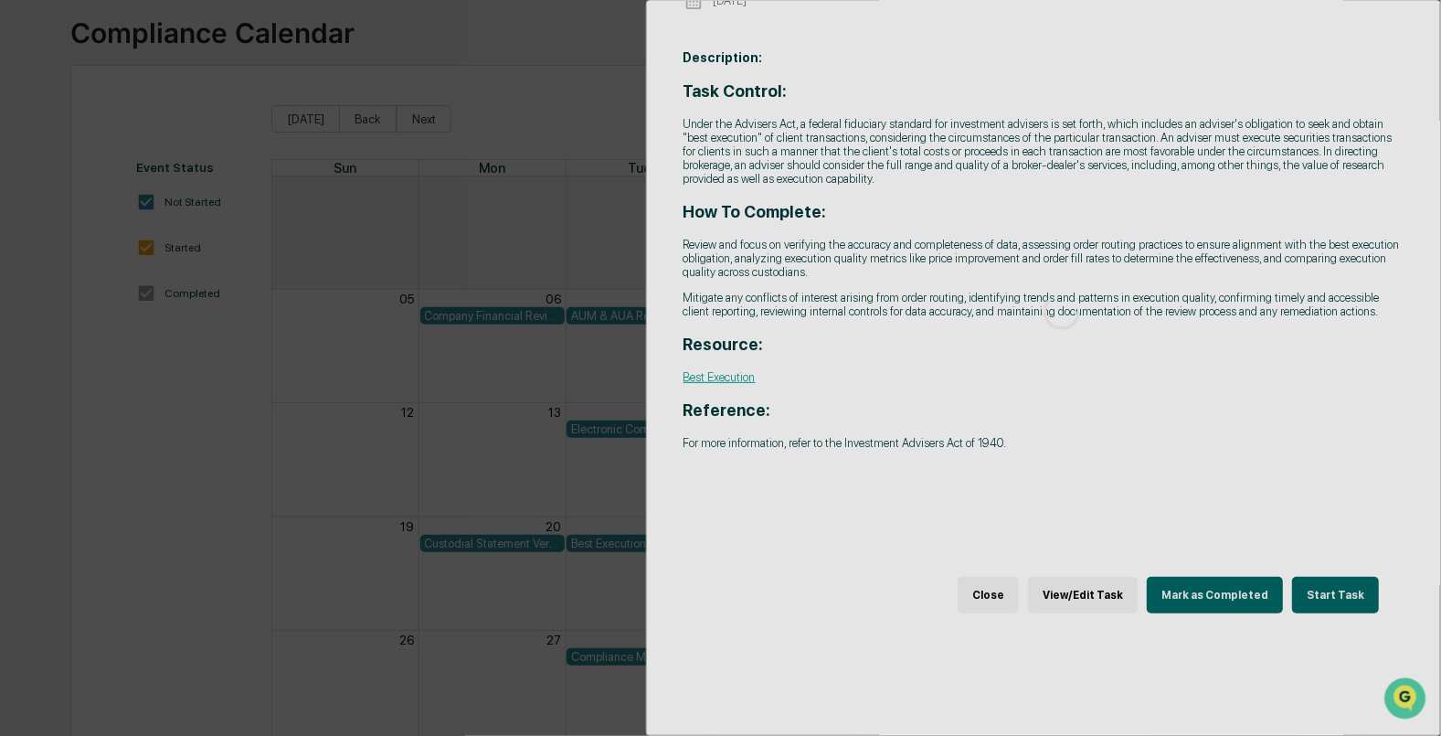
scroll to position [123, 0]
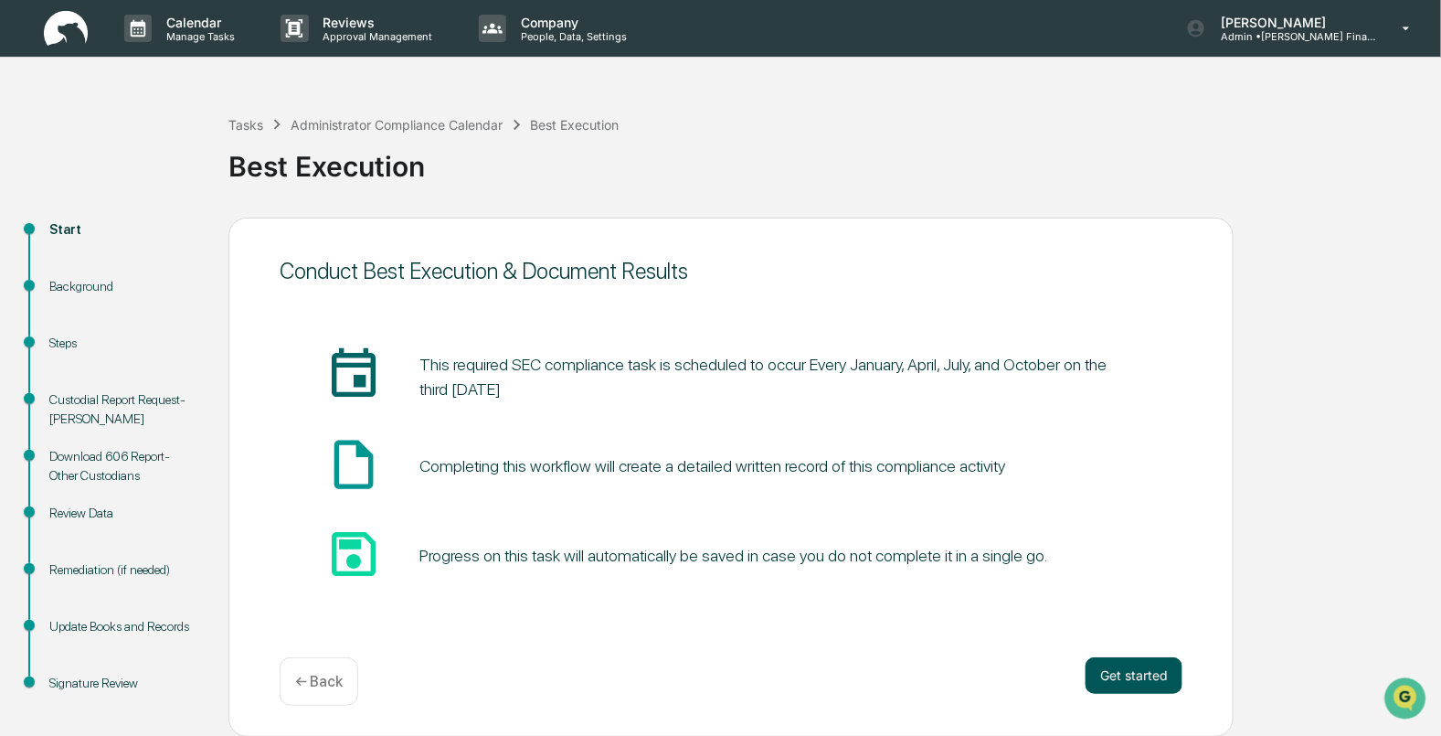
click at [1128, 665] on button "Get started" at bounding box center [1133, 675] width 97 height 37
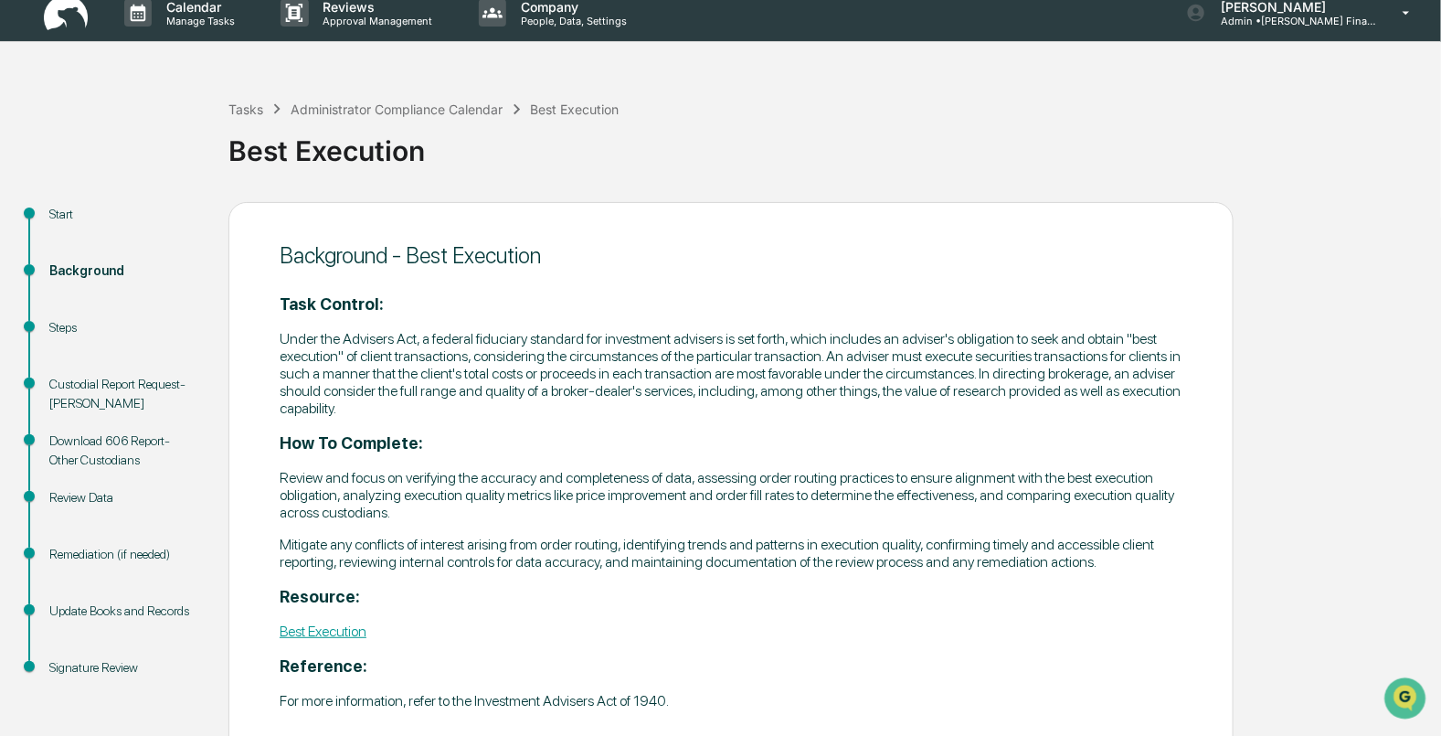
scroll to position [104, 0]
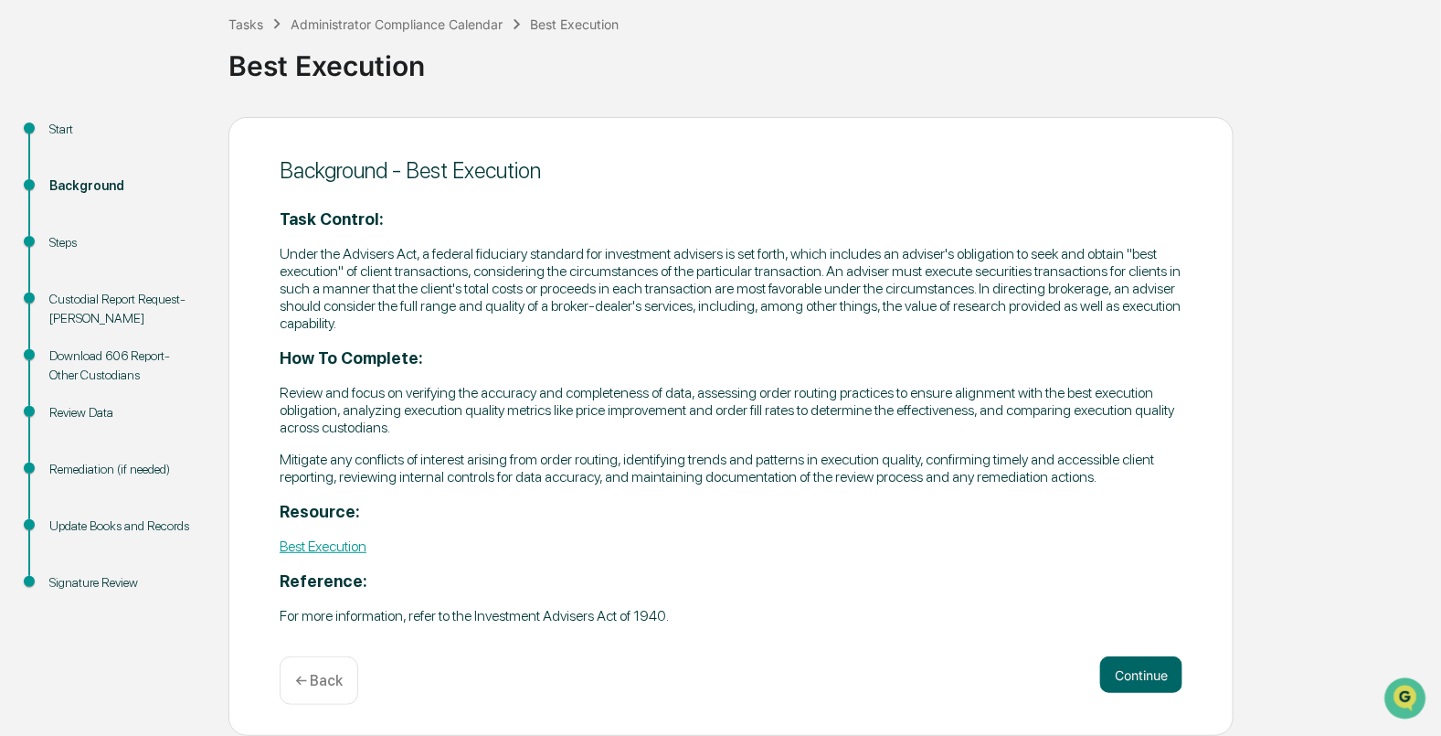
click at [1093, 662] on div "Continue ← Back" at bounding box center [731, 680] width 903 height 48
click at [1127, 671] on button "Continue" at bounding box center [1141, 674] width 82 height 37
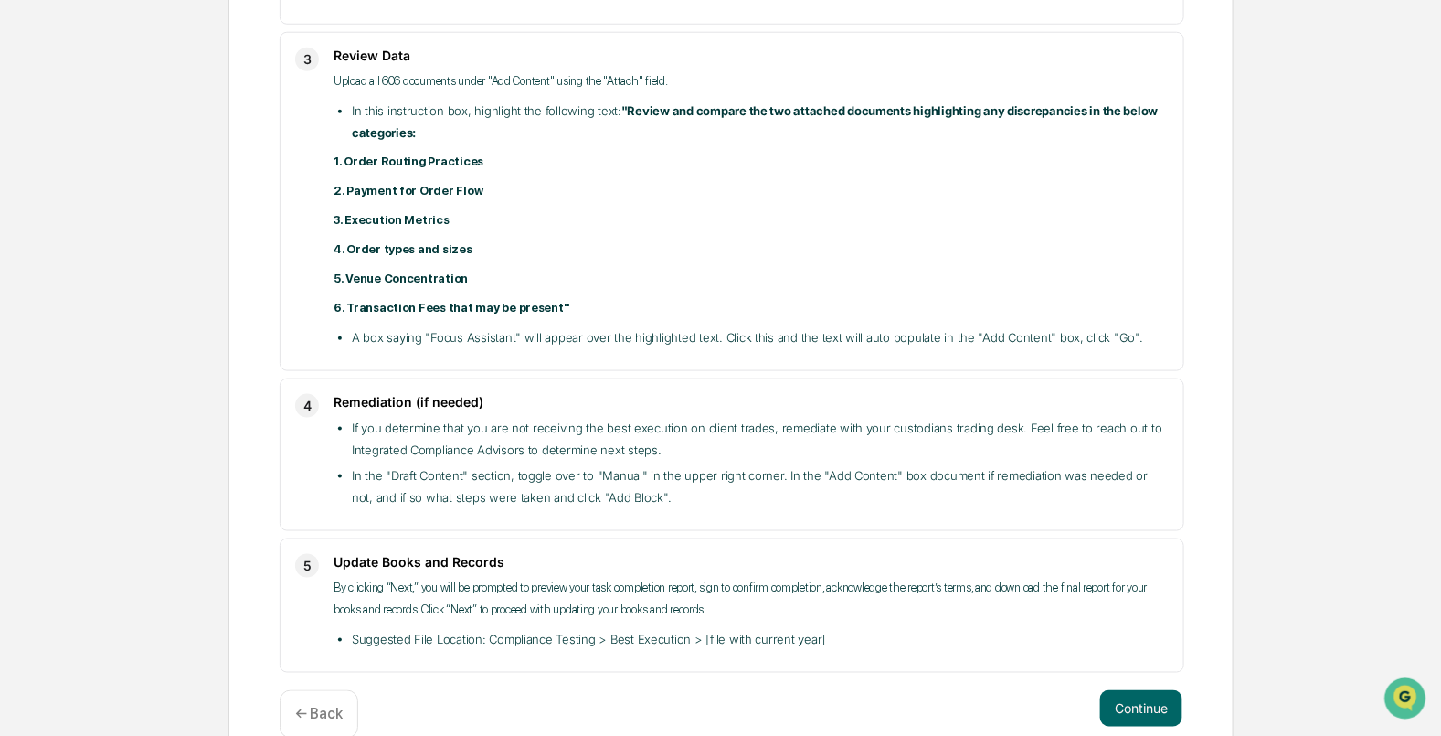
scroll to position [770, 0]
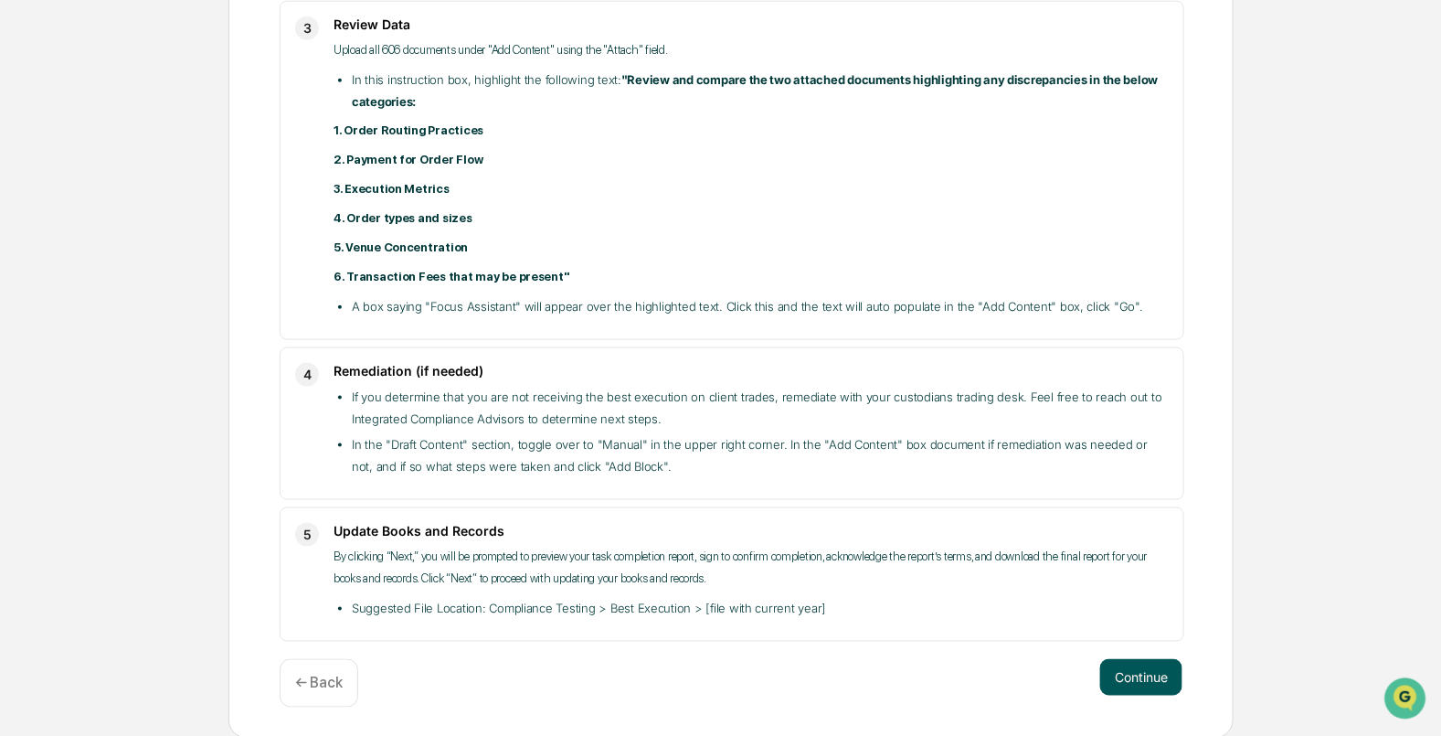
click at [1160, 674] on button "Continue" at bounding box center [1141, 677] width 82 height 37
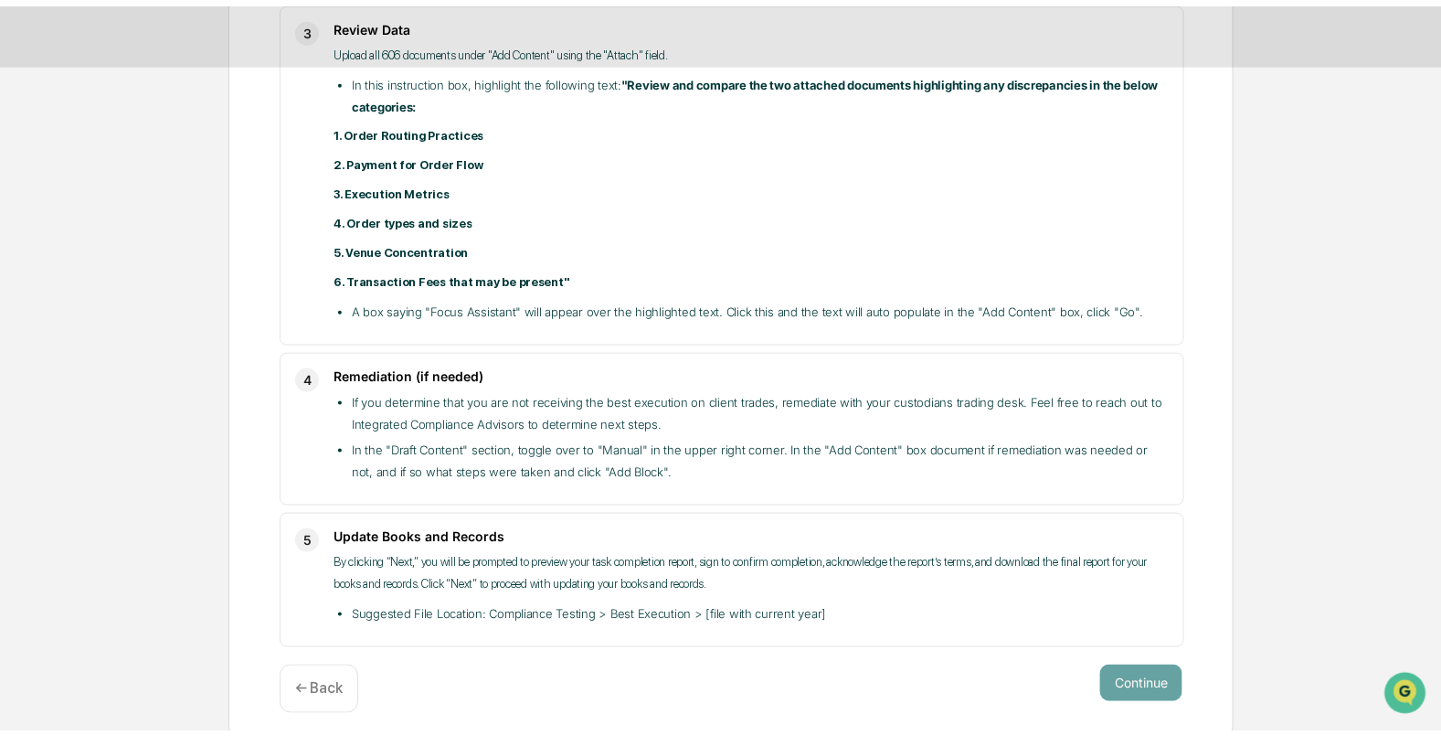
scroll to position [14, 0]
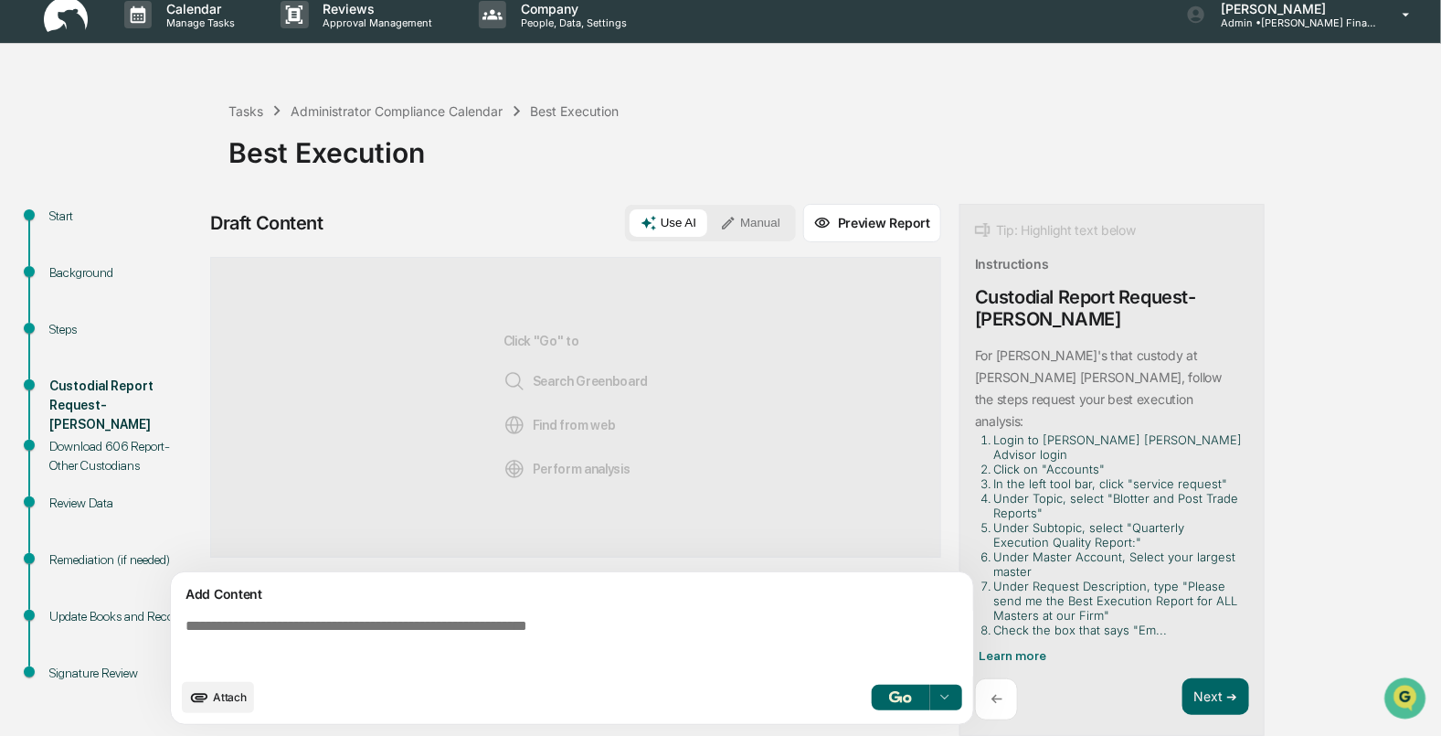
click at [761, 229] on button "Manual" at bounding box center [750, 222] width 82 height 27
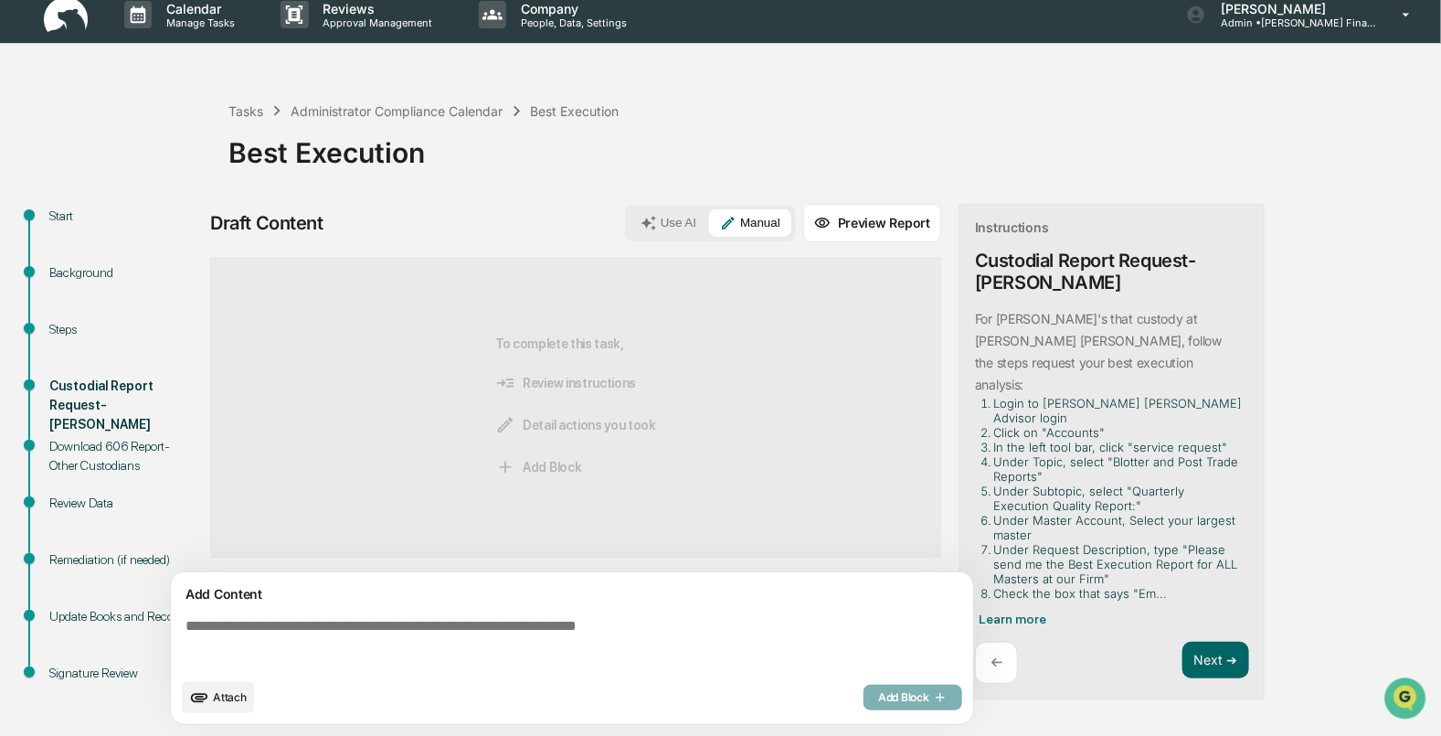
click at [274, 617] on textarea at bounding box center [575, 643] width 795 height 66
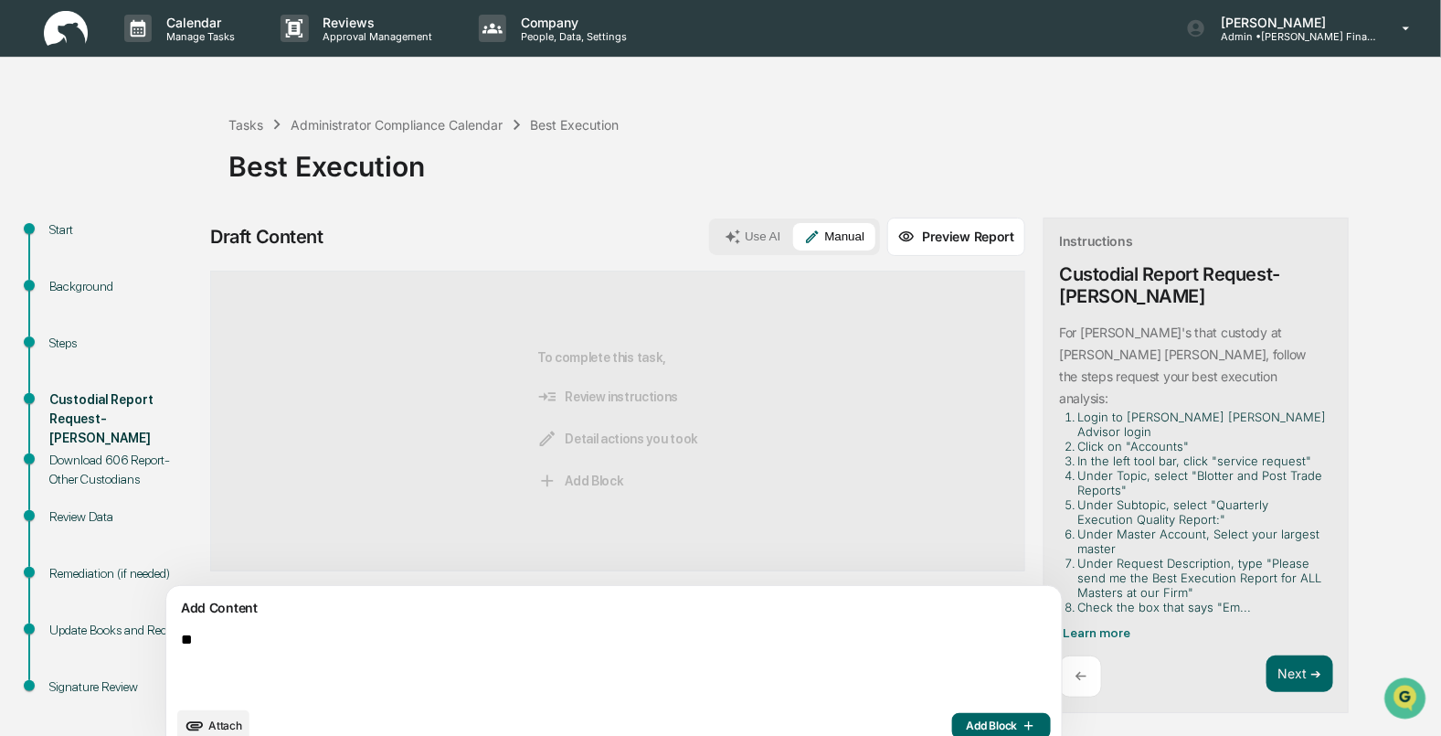
type textarea "*"
click at [1357, 524] on div "Start Background Steps Custodial Report Request- [PERSON_NAME] Download 606 Rep…" at bounding box center [720, 490] width 1423 height 546
click at [1266, 655] on div "Next ➔" at bounding box center [1299, 676] width 67 height 43
click at [1266, 655] on button "Next ➔" at bounding box center [1299, 673] width 67 height 37
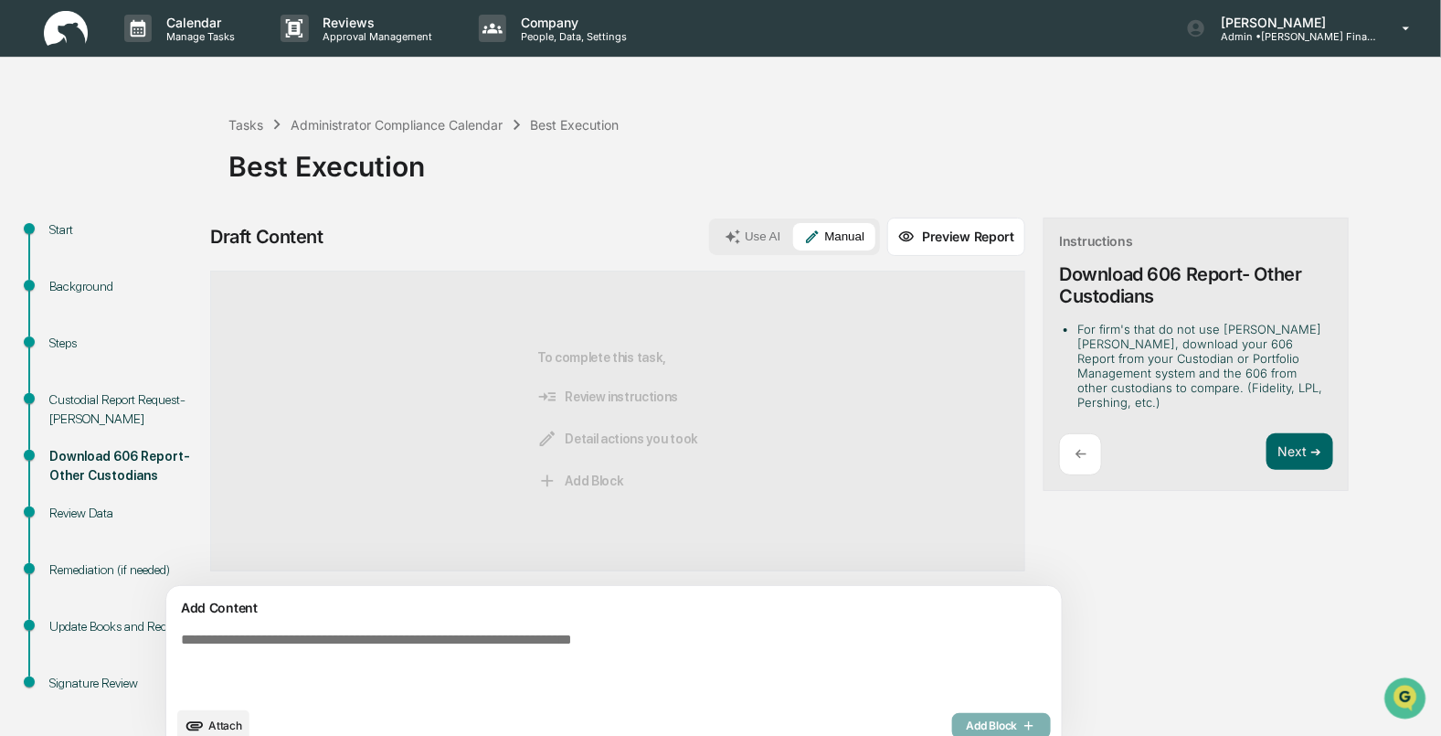
click at [560, 690] on textarea at bounding box center [571, 664] width 795 height 80
type textarea "**********"
click at [1034, 676] on div "**********" at bounding box center [721, 490] width 1023 height 546
click at [793, 244] on button "Manual" at bounding box center [834, 236] width 82 height 27
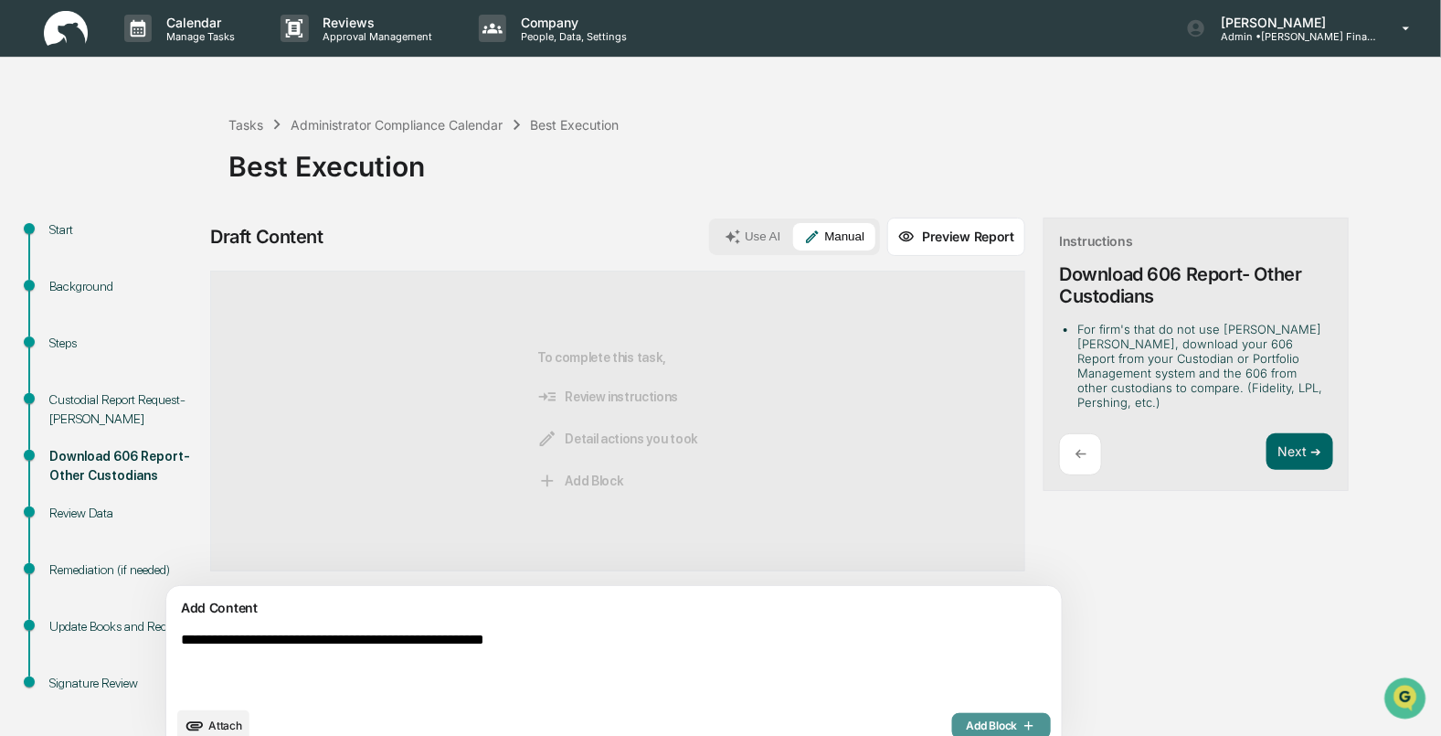
click at [967, 728] on span "Add Block" at bounding box center [1001, 725] width 69 height 15
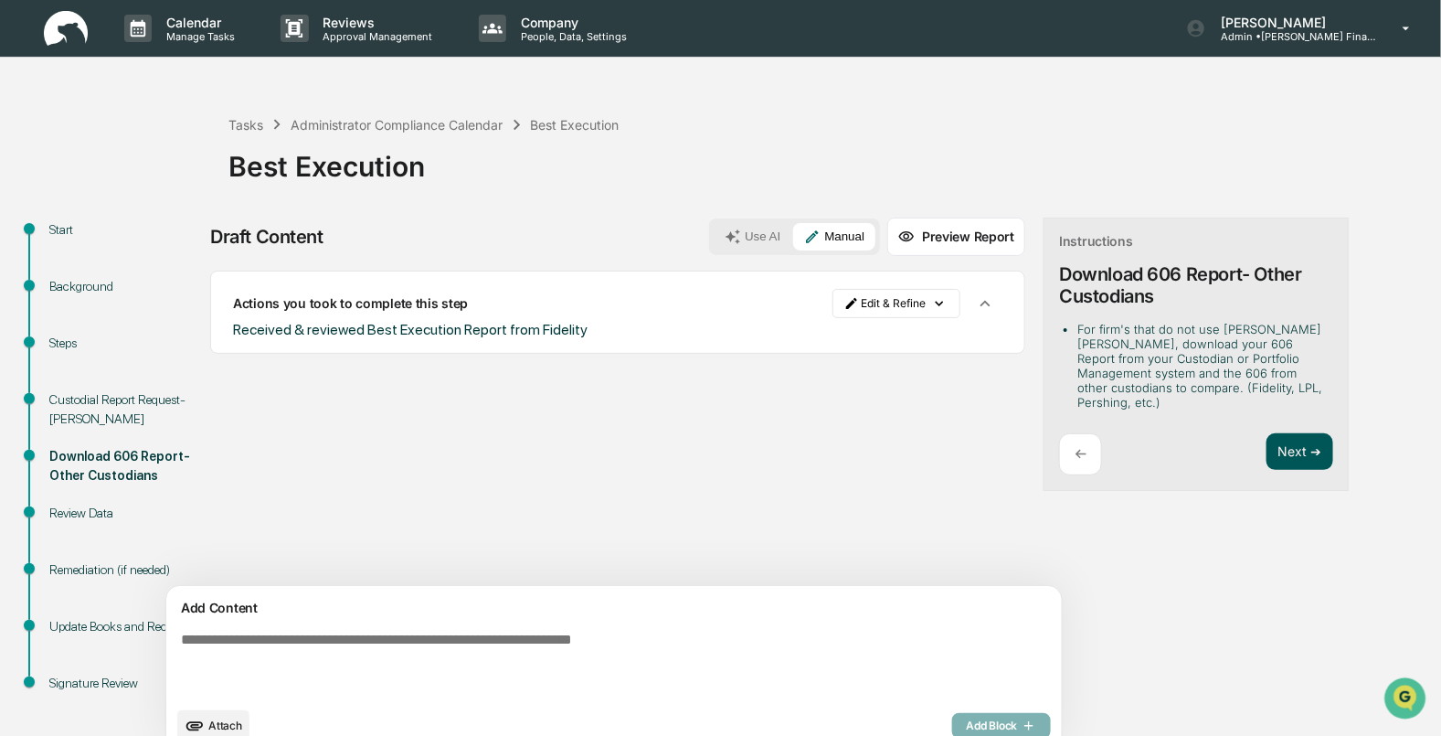
click at [1266, 451] on button "Next ➔" at bounding box center [1299, 451] width 67 height 37
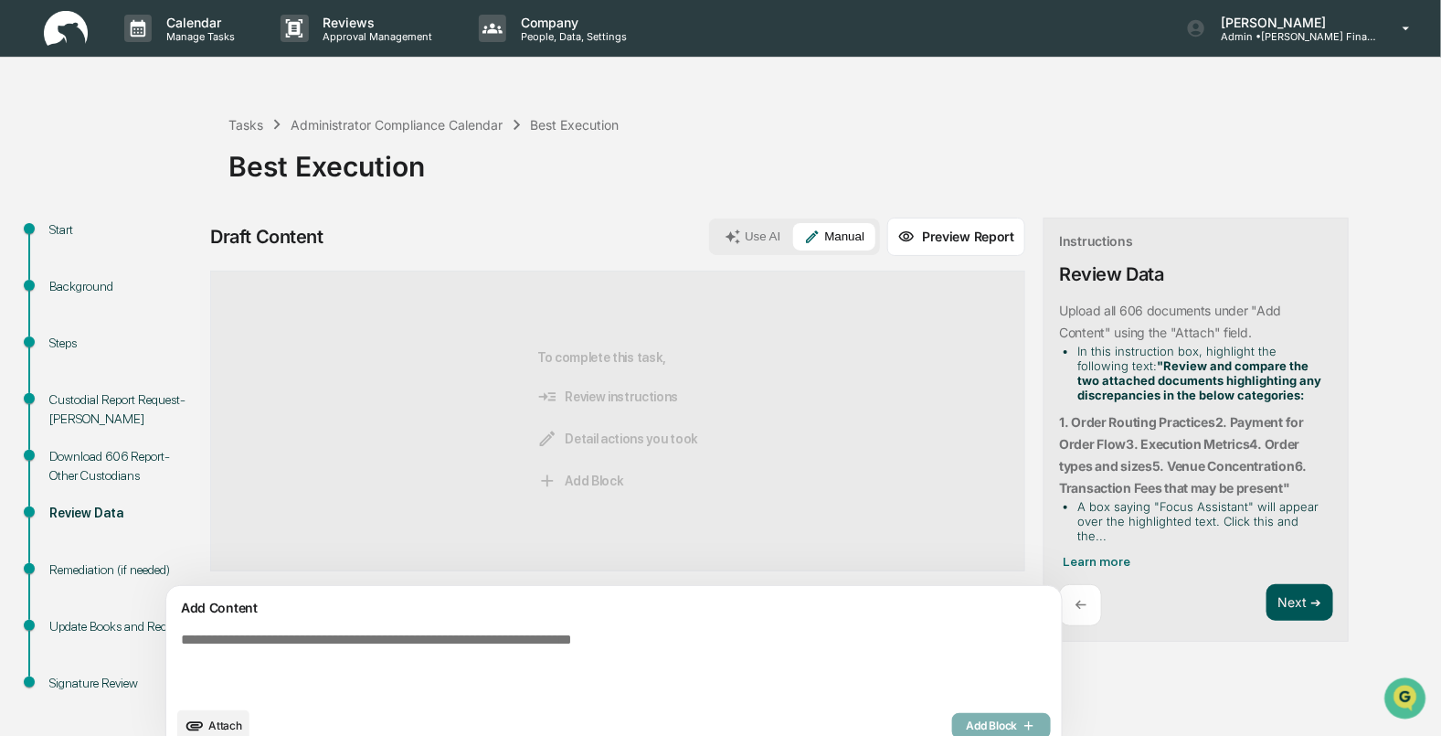
click at [1266, 597] on button "Next ➔" at bounding box center [1299, 602] width 67 height 37
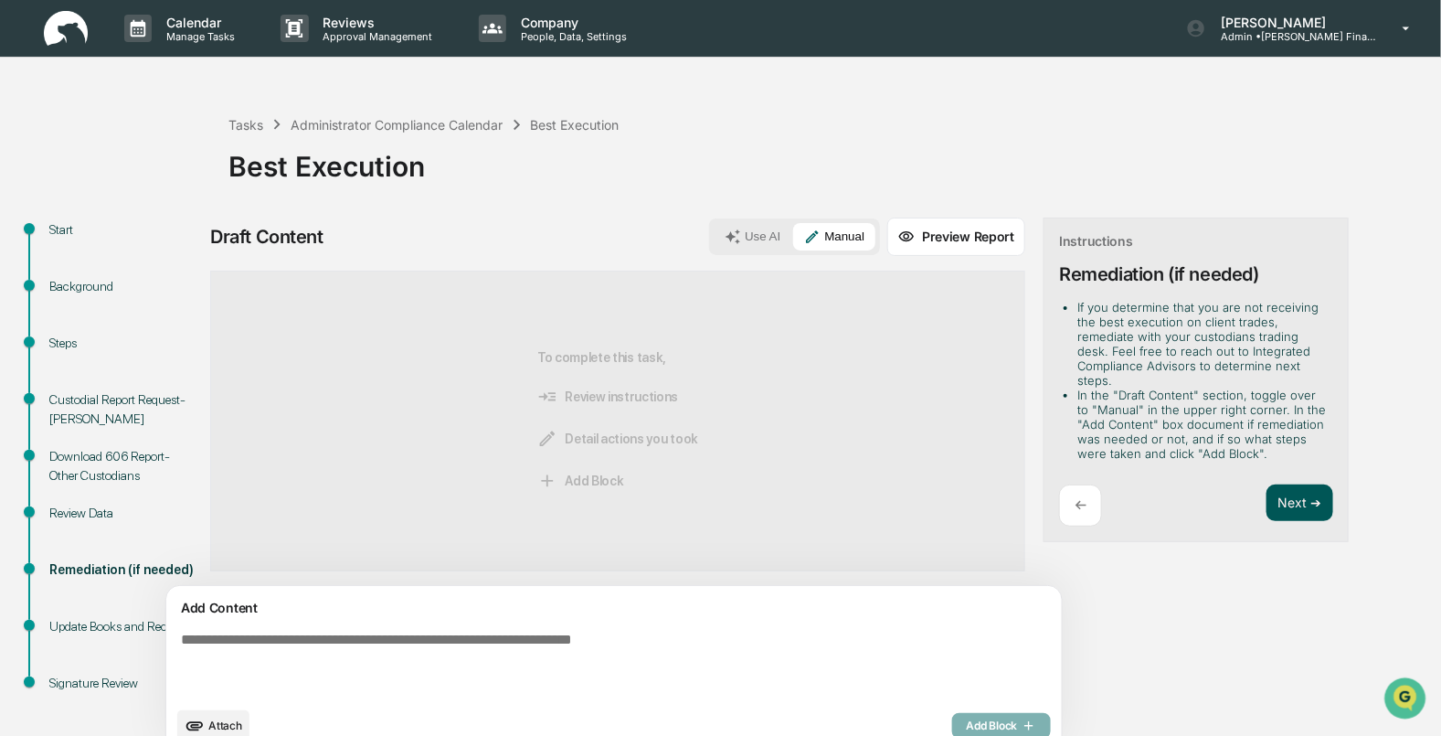
click at [1266, 511] on button "Next ➔" at bounding box center [1299, 502] width 67 height 37
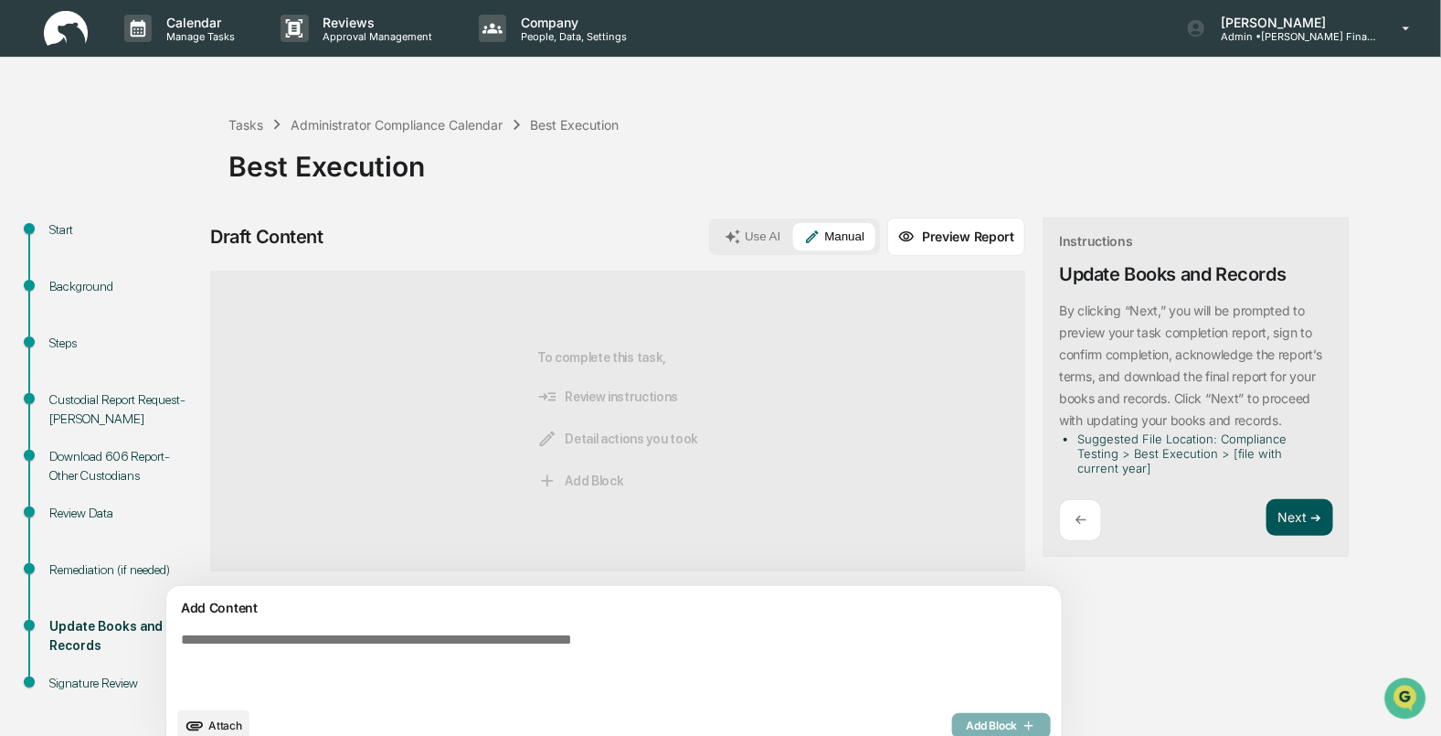
click at [1266, 511] on button "Next ➔" at bounding box center [1299, 517] width 67 height 37
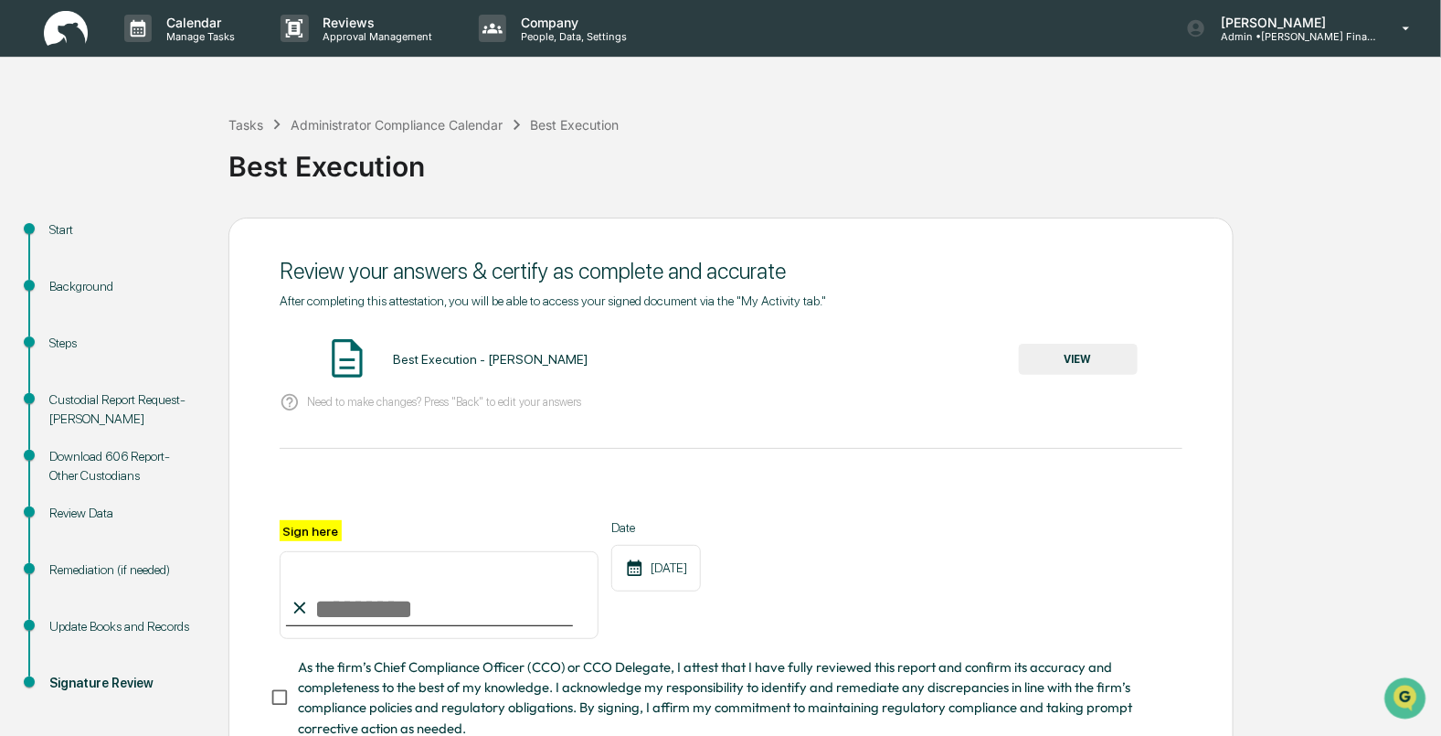
click at [1022, 328] on div "After completing this attestation, you will be able to access your signed docum…" at bounding box center [731, 515] width 903 height 445
click at [1073, 359] on button "VIEW" at bounding box center [1078, 359] width 119 height 31
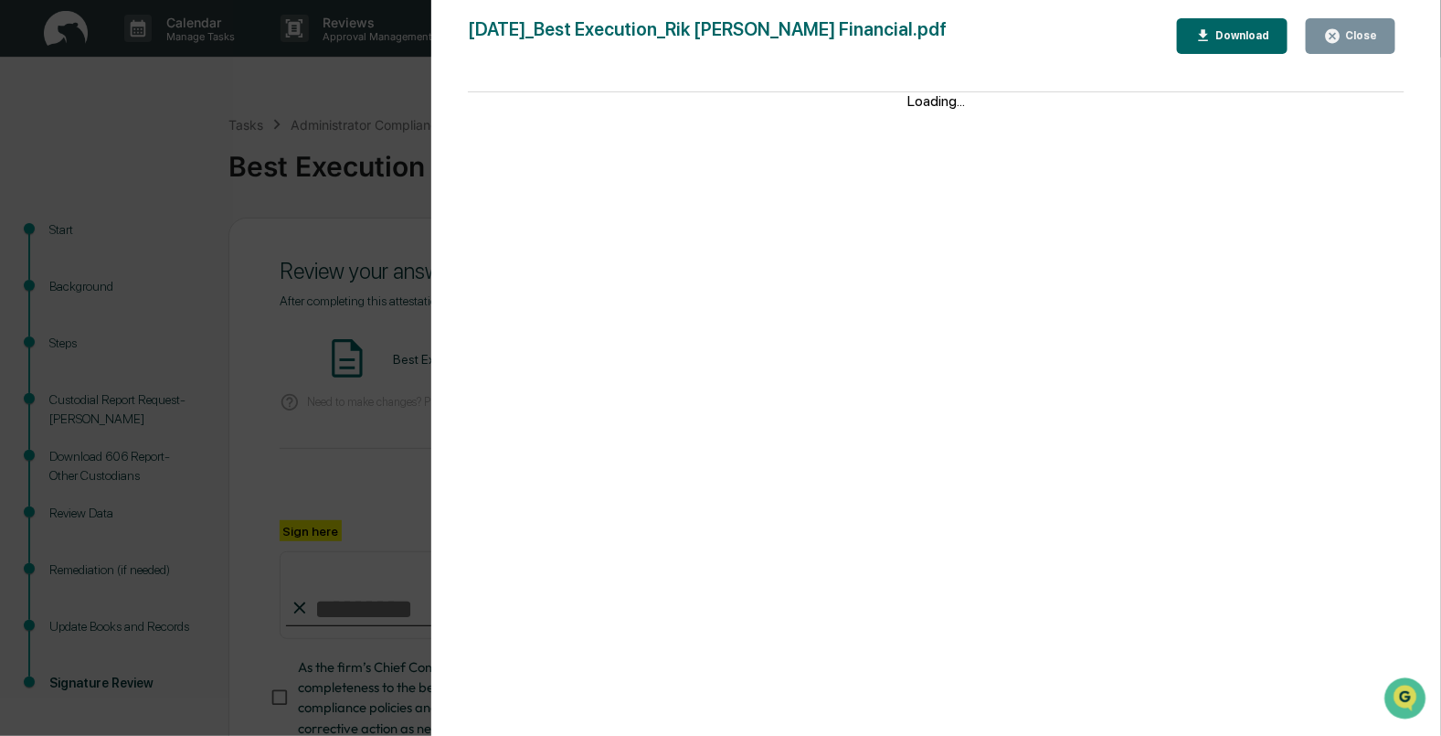
click at [1351, 46] on button "Close" at bounding box center [1351, 36] width 90 height 36
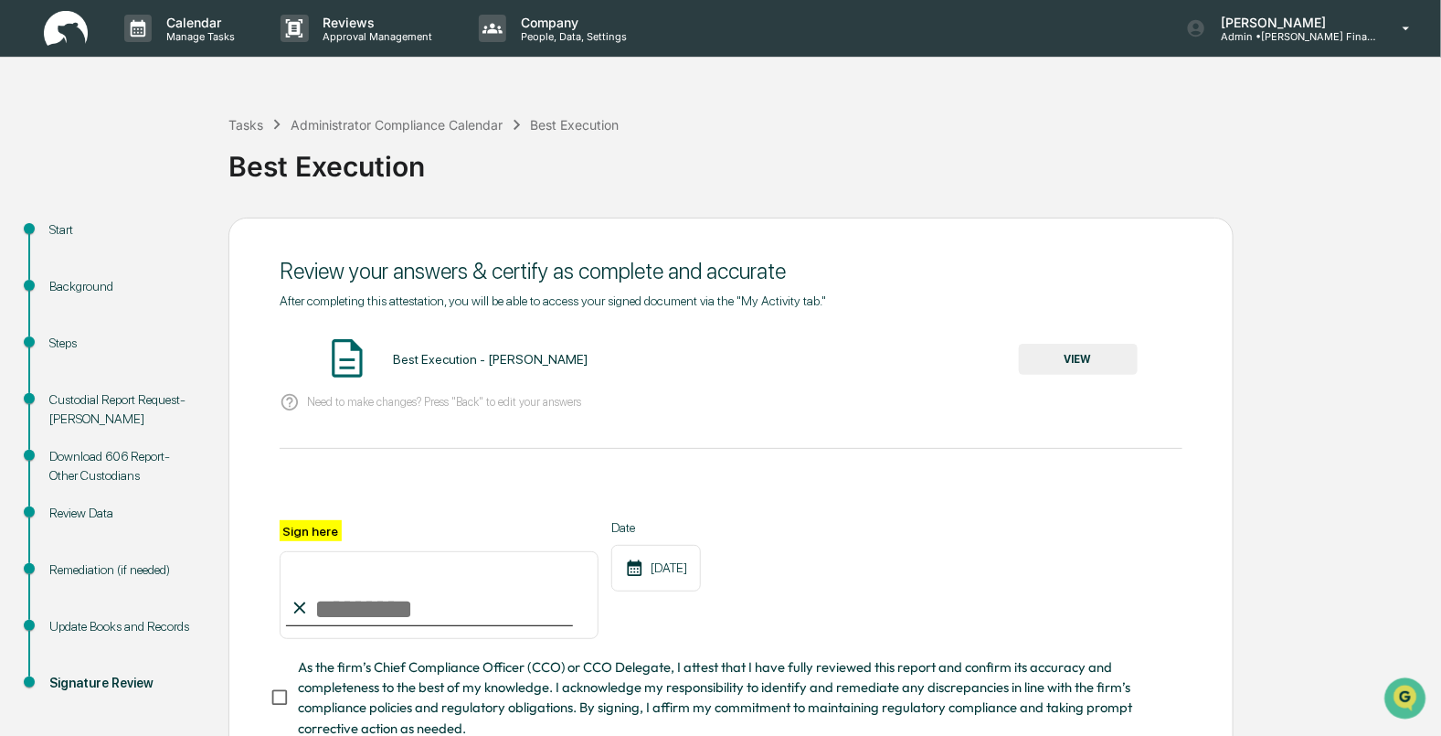
click at [392, 608] on input "Sign here" at bounding box center [439, 595] width 319 height 88
type input "**********"
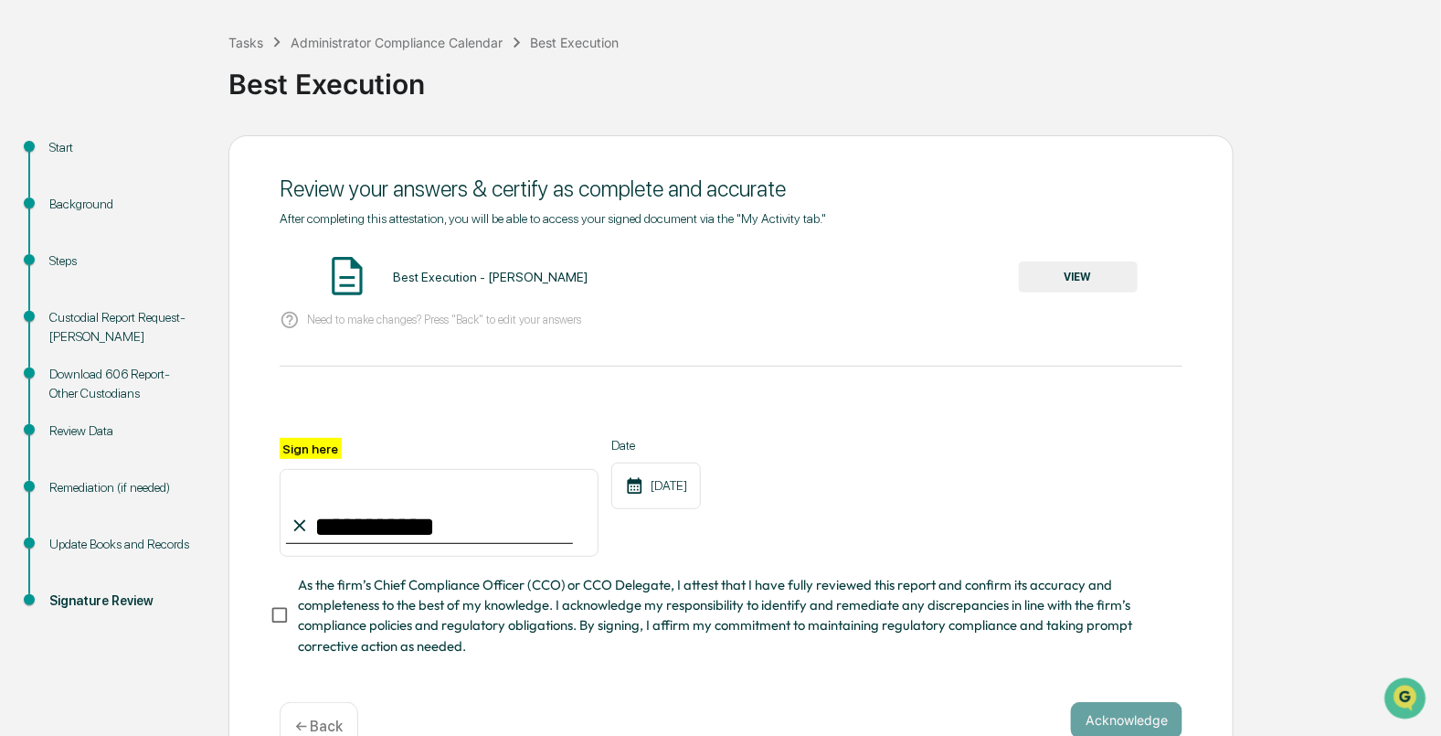
scroll to position [113, 0]
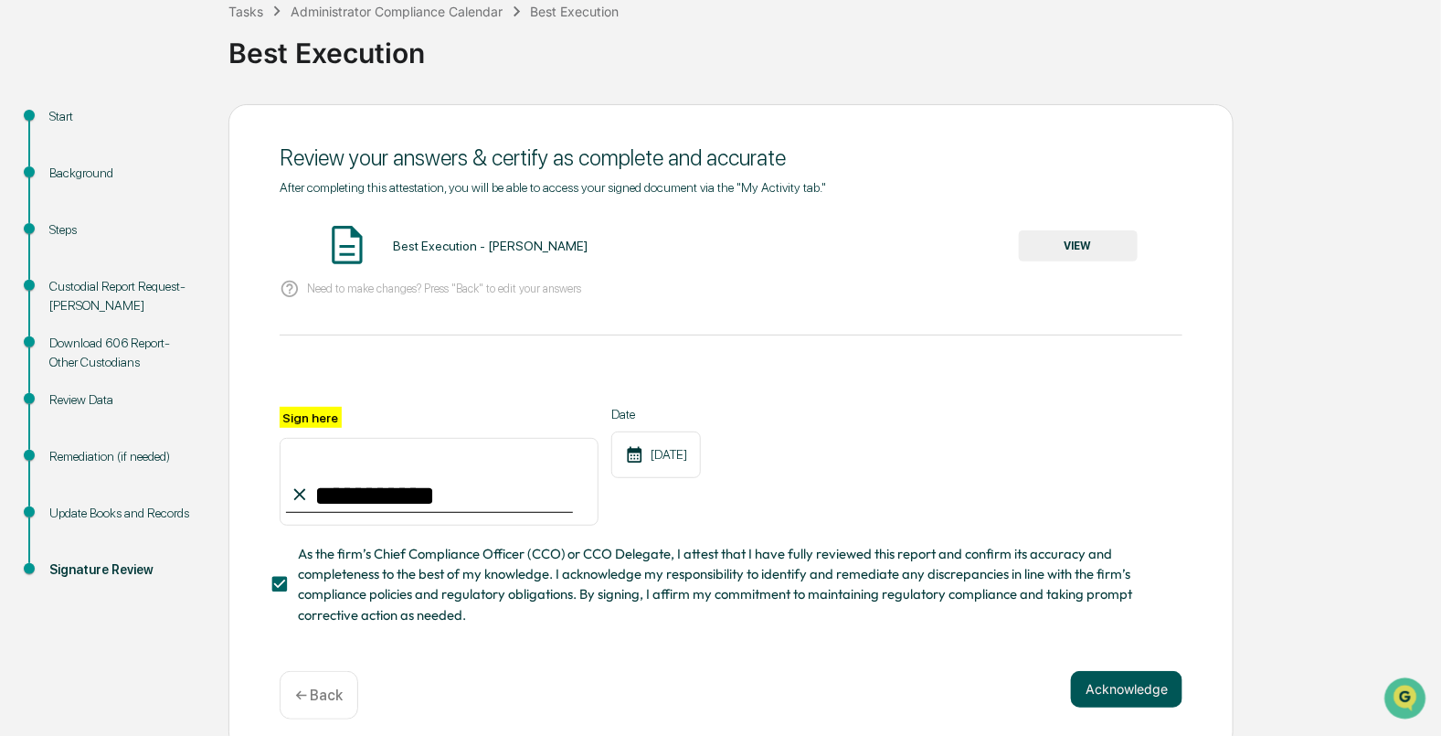
click at [1116, 703] on button "Acknowledge" at bounding box center [1126, 689] width 111 height 37
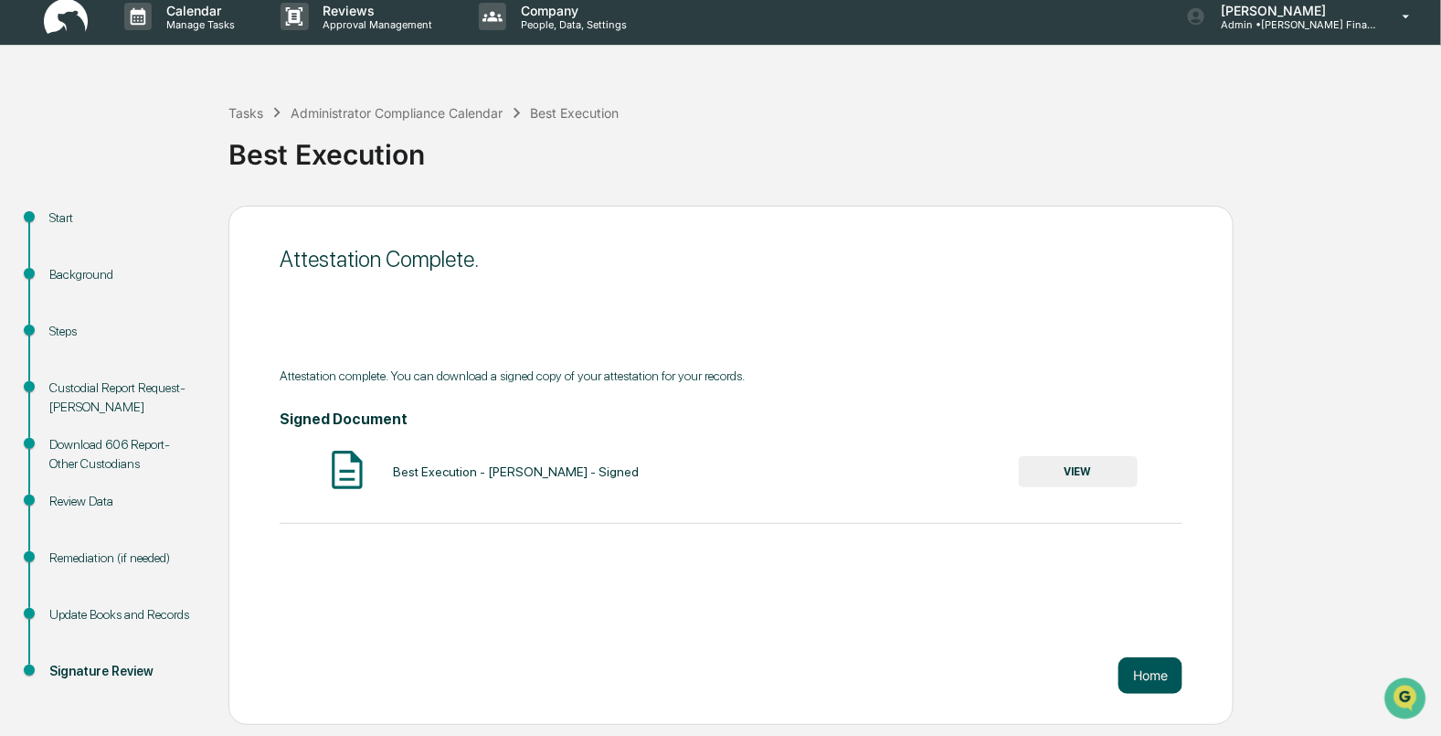
click at [1156, 670] on button "Home" at bounding box center [1150, 675] width 64 height 37
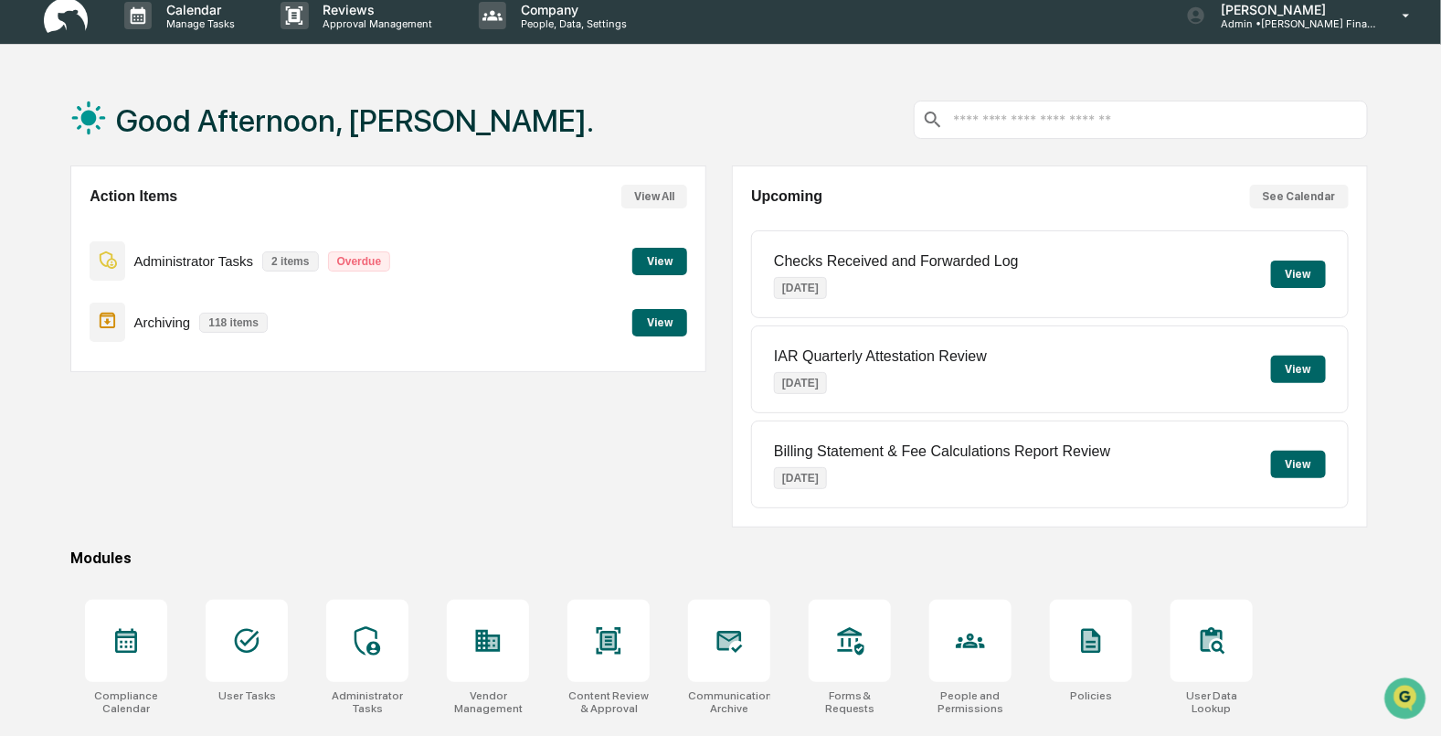
click at [658, 329] on button "View" at bounding box center [659, 322] width 55 height 27
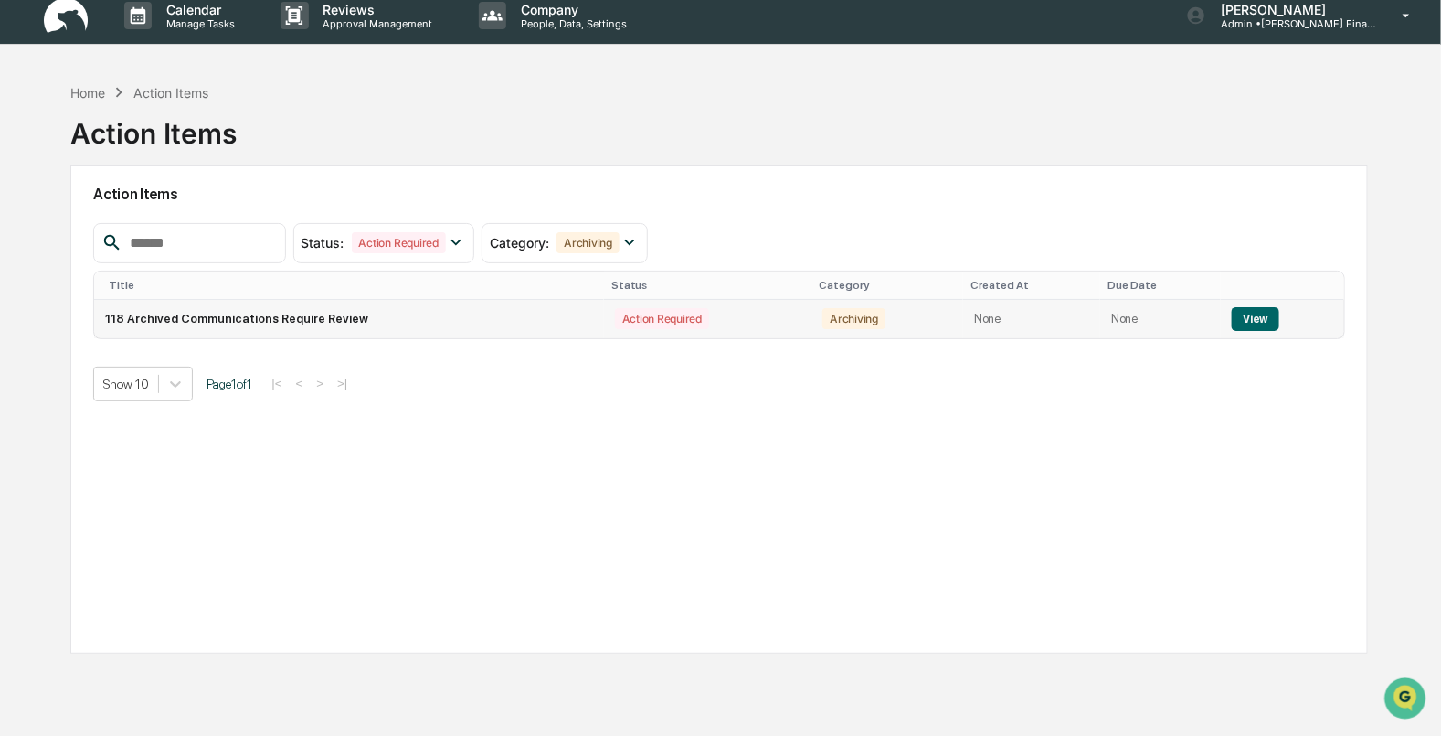
click at [194, 316] on td "118 Archived Communications Require Review" at bounding box center [348, 319] width 509 height 38
click at [1237, 321] on button "View" at bounding box center [1255, 319] width 47 height 24
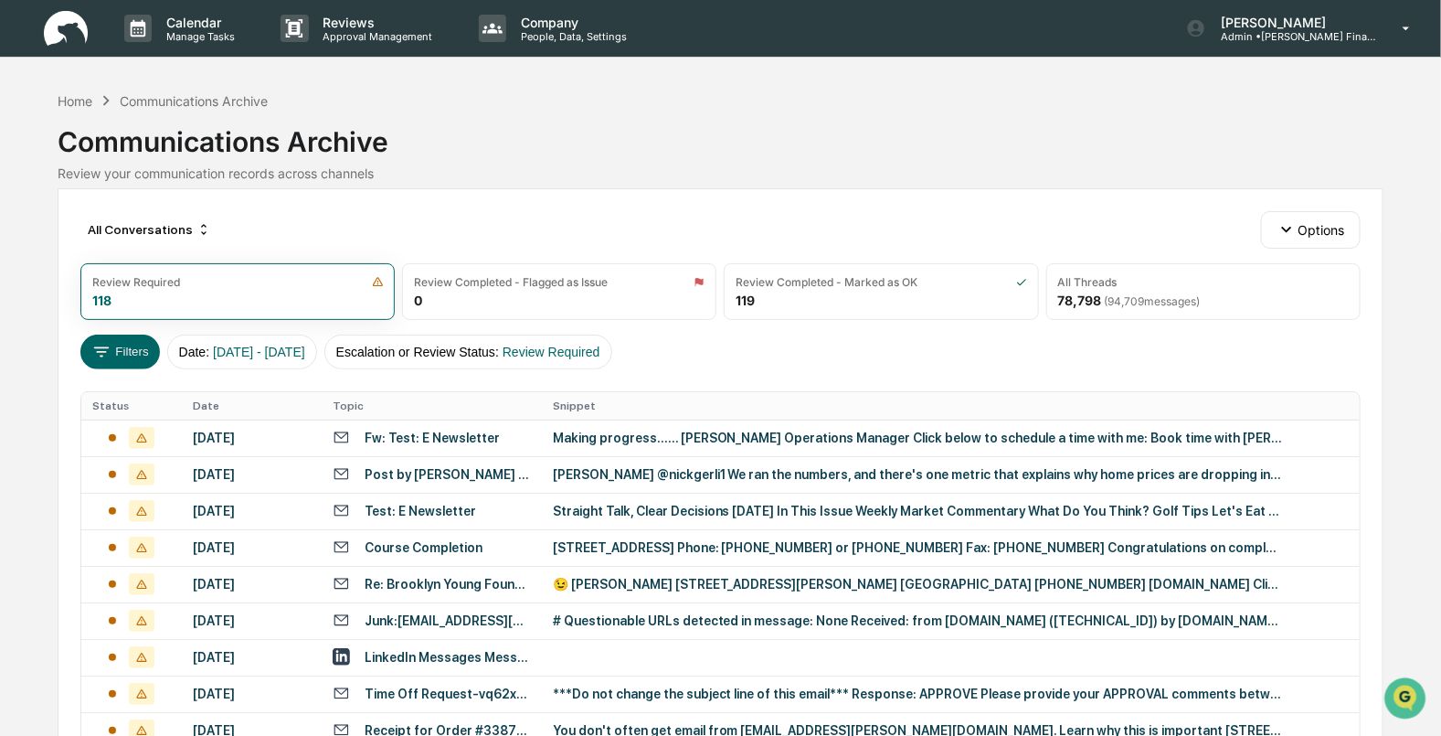
click at [61, 38] on img at bounding box center [66, 29] width 44 height 36
